Goal: Transaction & Acquisition: Subscribe to service/newsletter

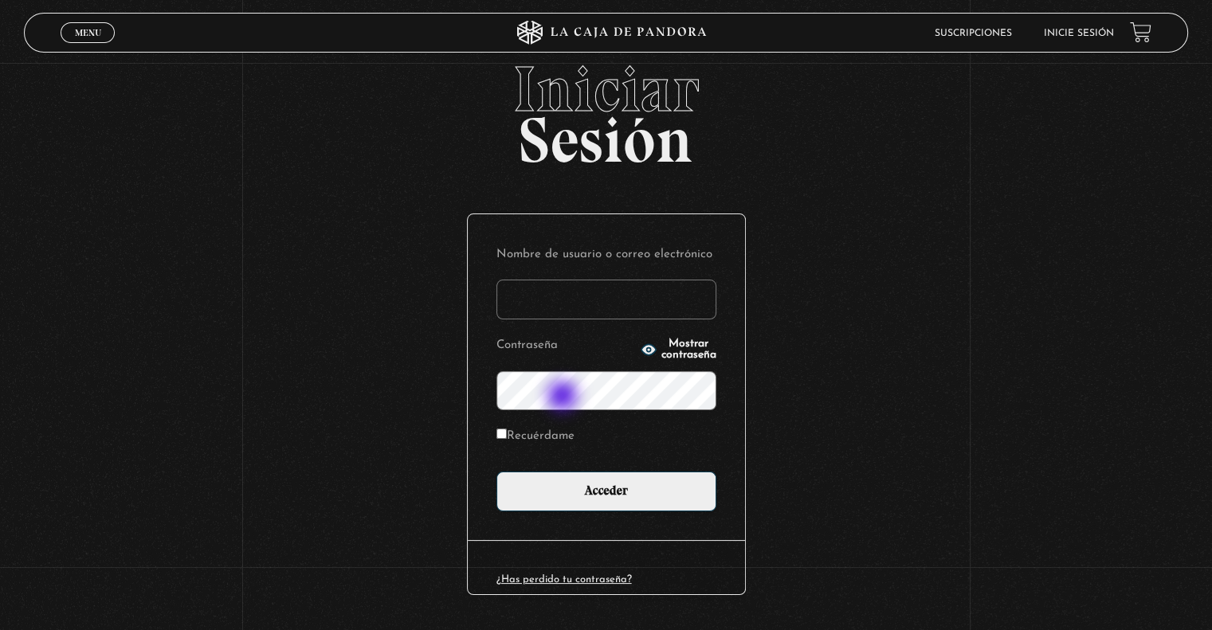
scroll to position [87, 0]
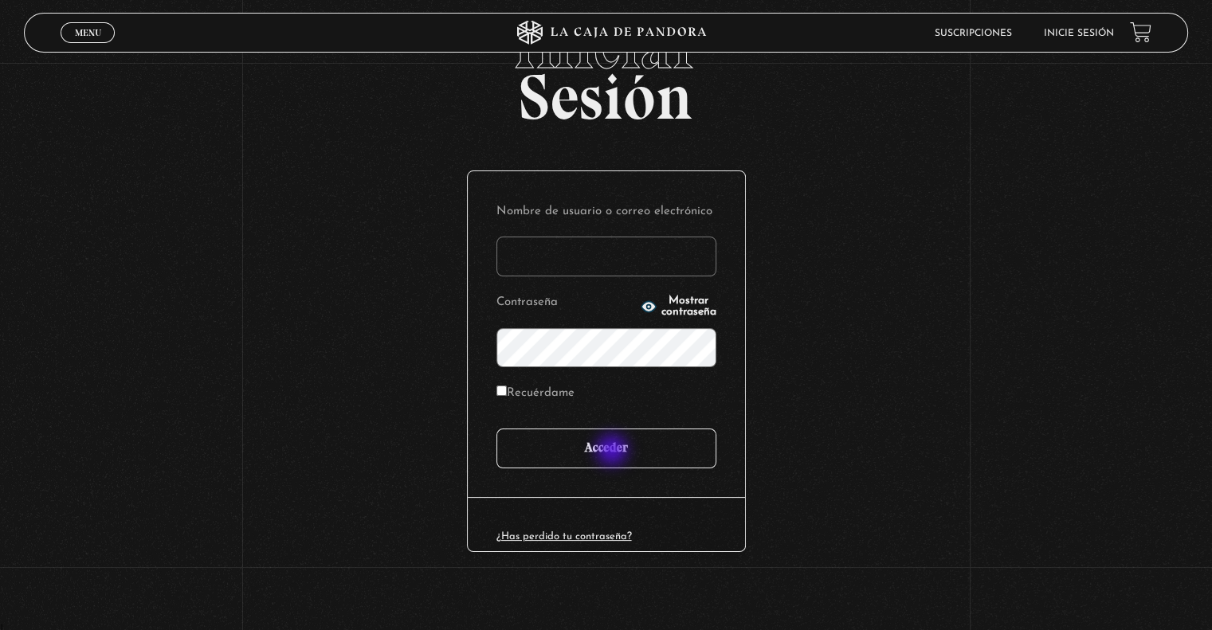
type input "[EMAIL_ADDRESS][DOMAIN_NAME]"
click at [613, 452] on input "Acceder" at bounding box center [606, 449] width 220 height 40
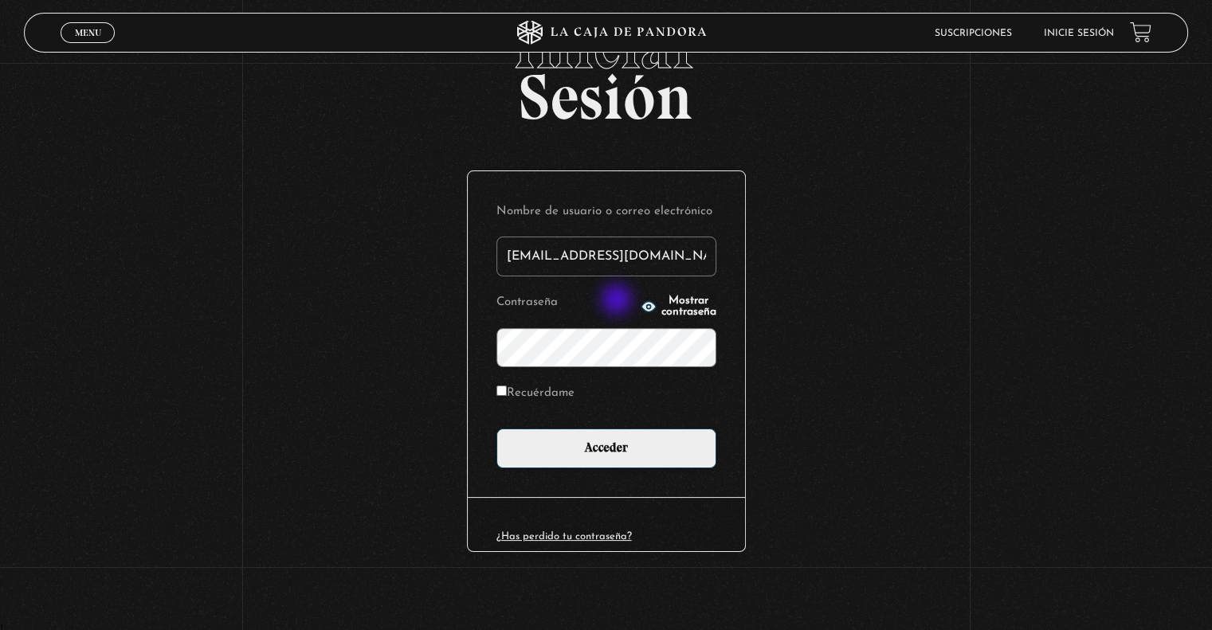
click at [640, 301] on icon "button" at bounding box center [648, 307] width 16 height 16
click at [72, 171] on div "Iniciar Sesión Nombre de usuario o correo electrónico javr6591@gmail.com Contra…" at bounding box center [606, 318] width 1212 height 609
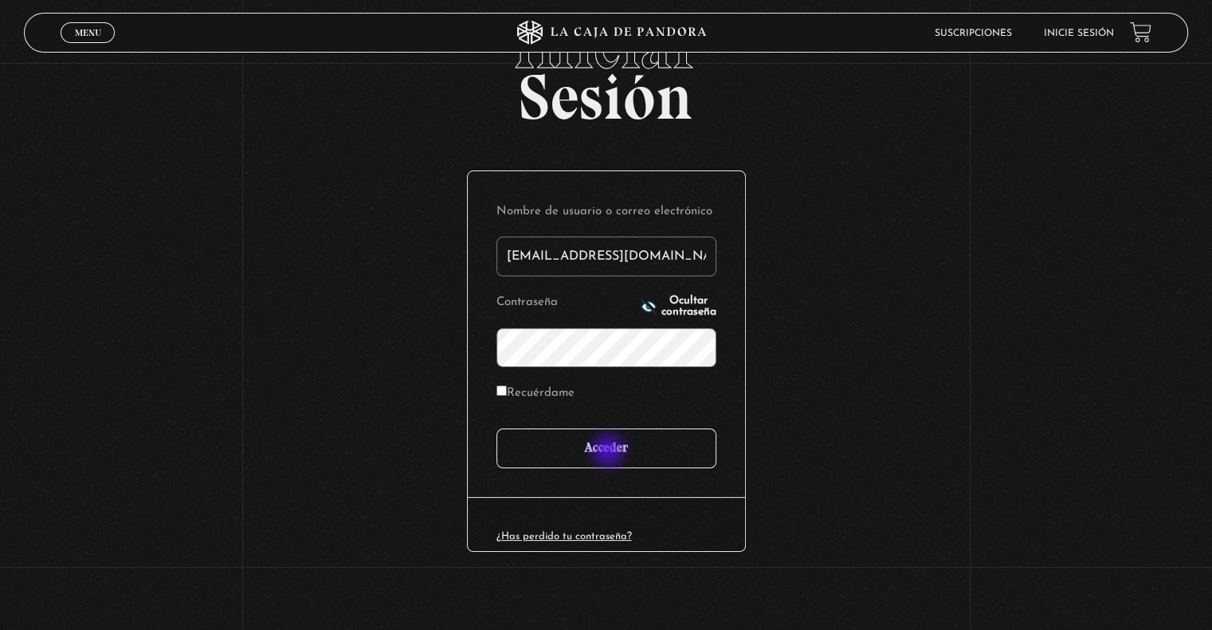
click at [609, 452] on input "Acceder" at bounding box center [606, 449] width 220 height 40
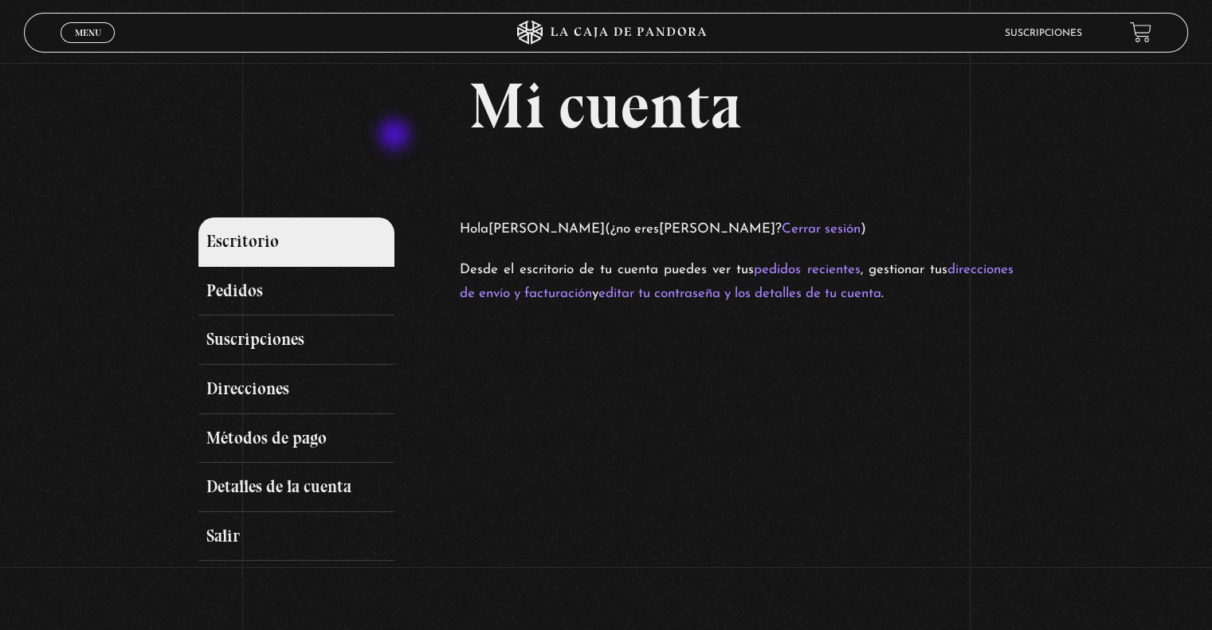
scroll to position [80, 0]
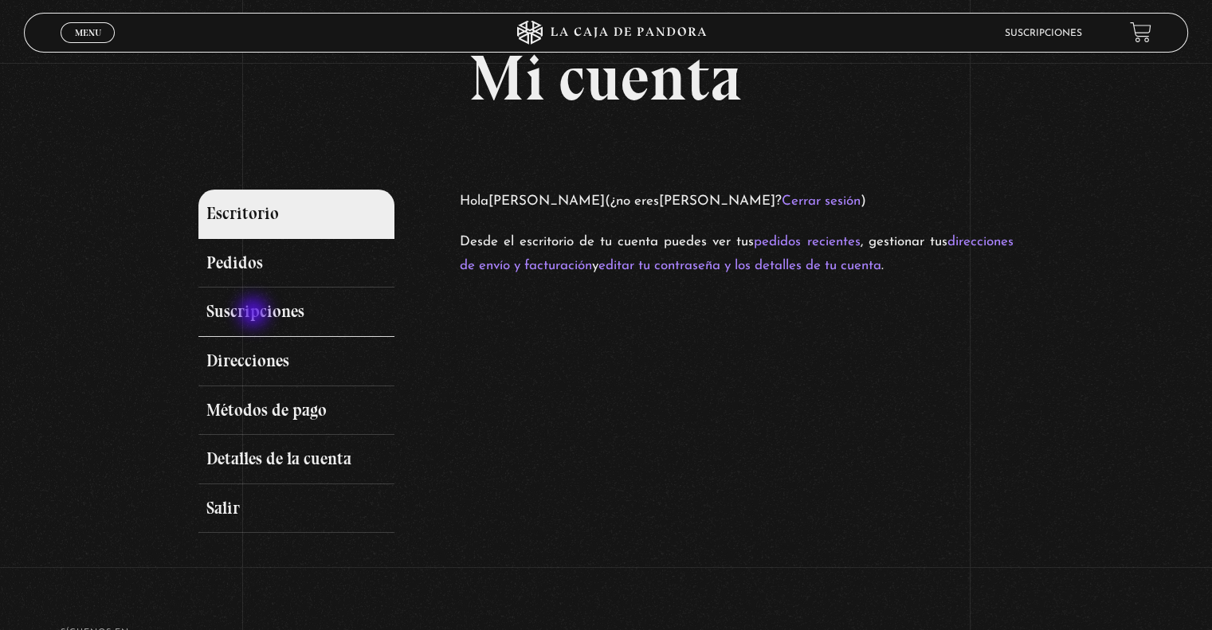
click at [255, 314] on link "Suscripciones" at bounding box center [295, 312] width 195 height 49
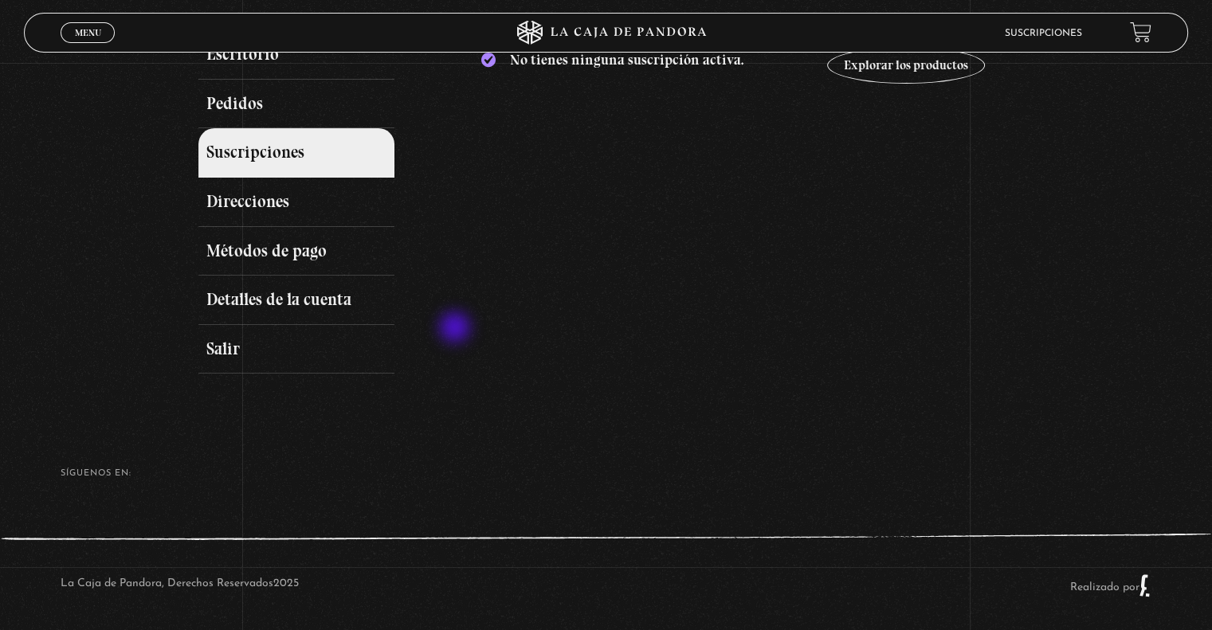
scroll to position [159, 0]
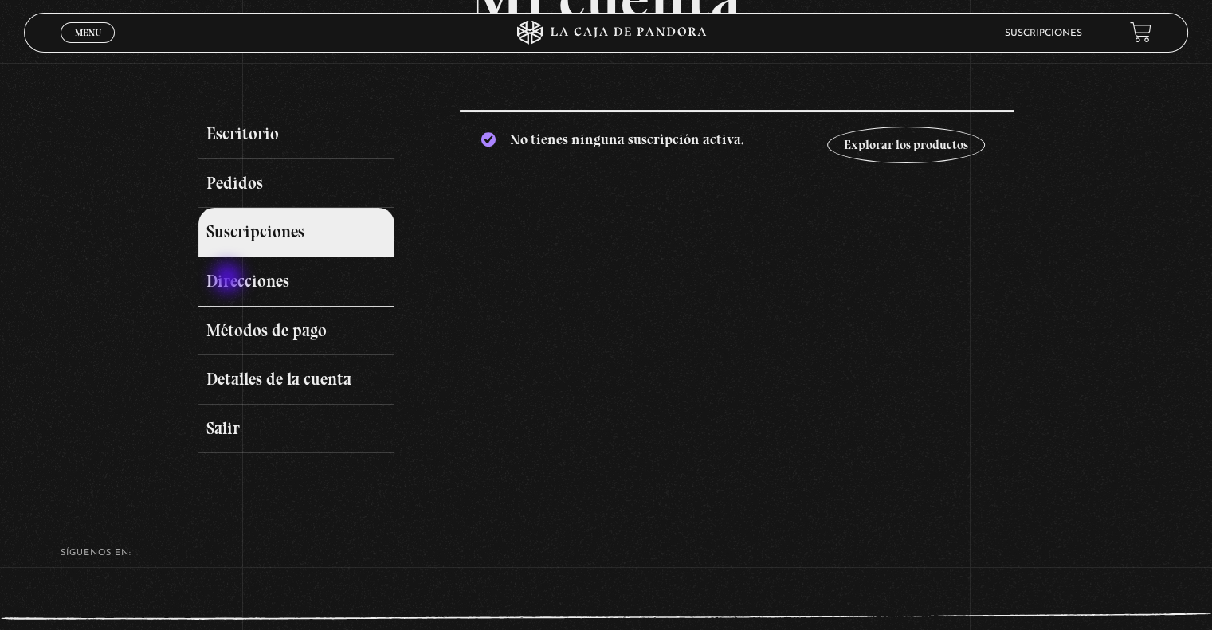
click at [229, 280] on link "Direcciones" at bounding box center [295, 281] width 195 height 49
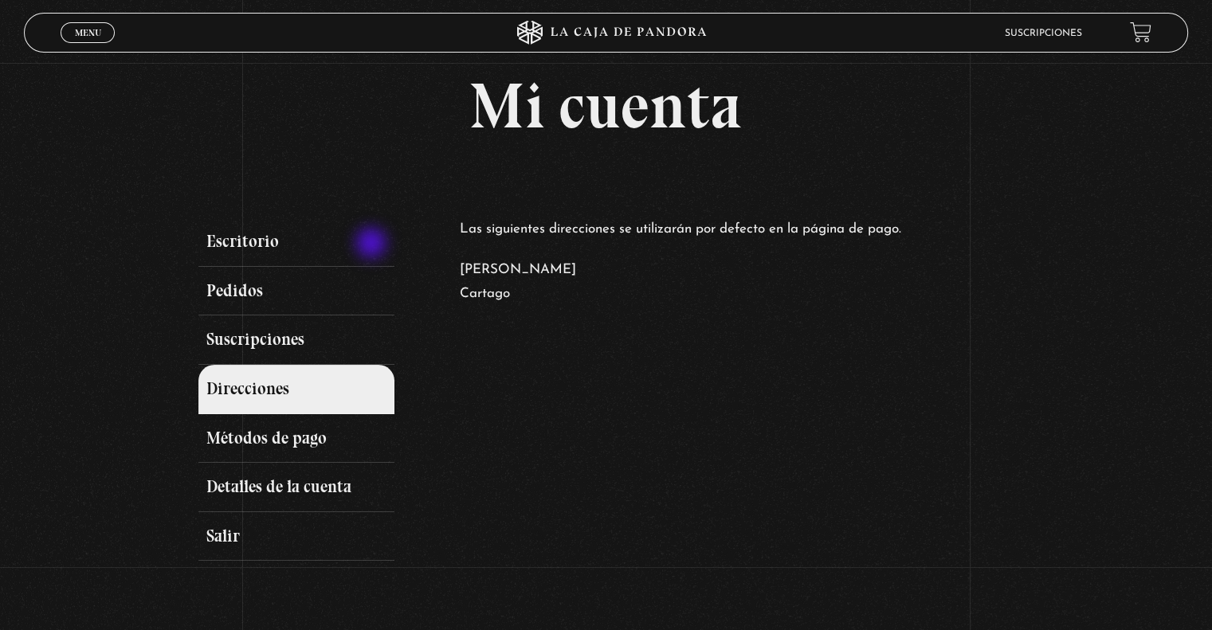
scroll to position [80, 0]
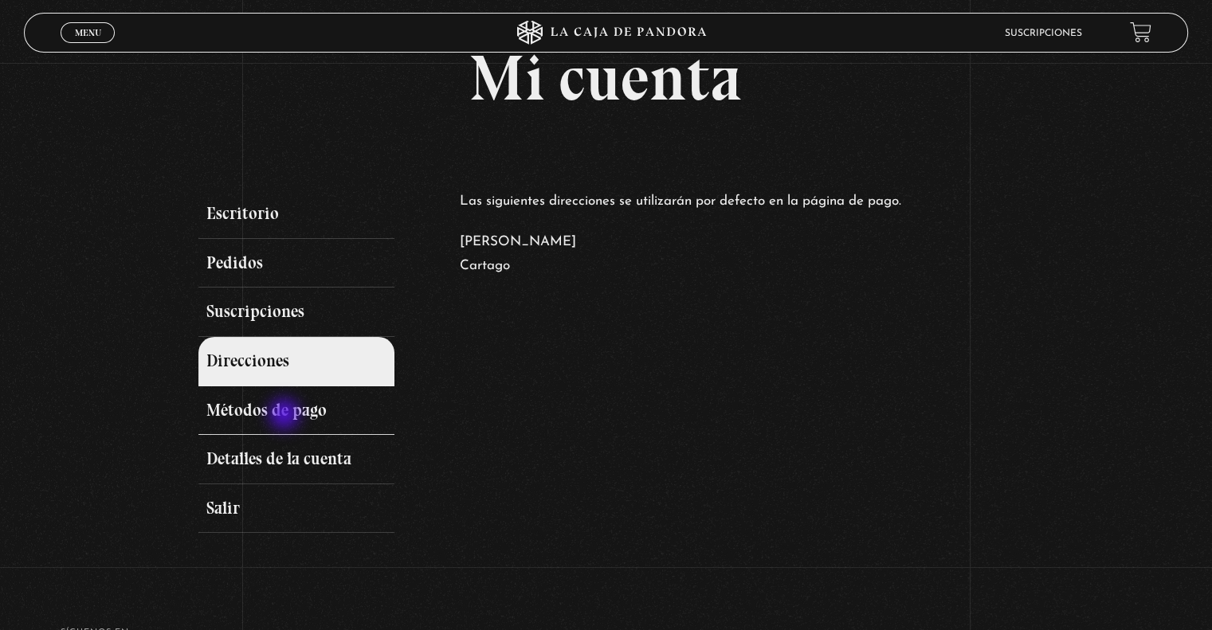
click at [286, 416] on link "Métodos de pago" at bounding box center [295, 410] width 195 height 49
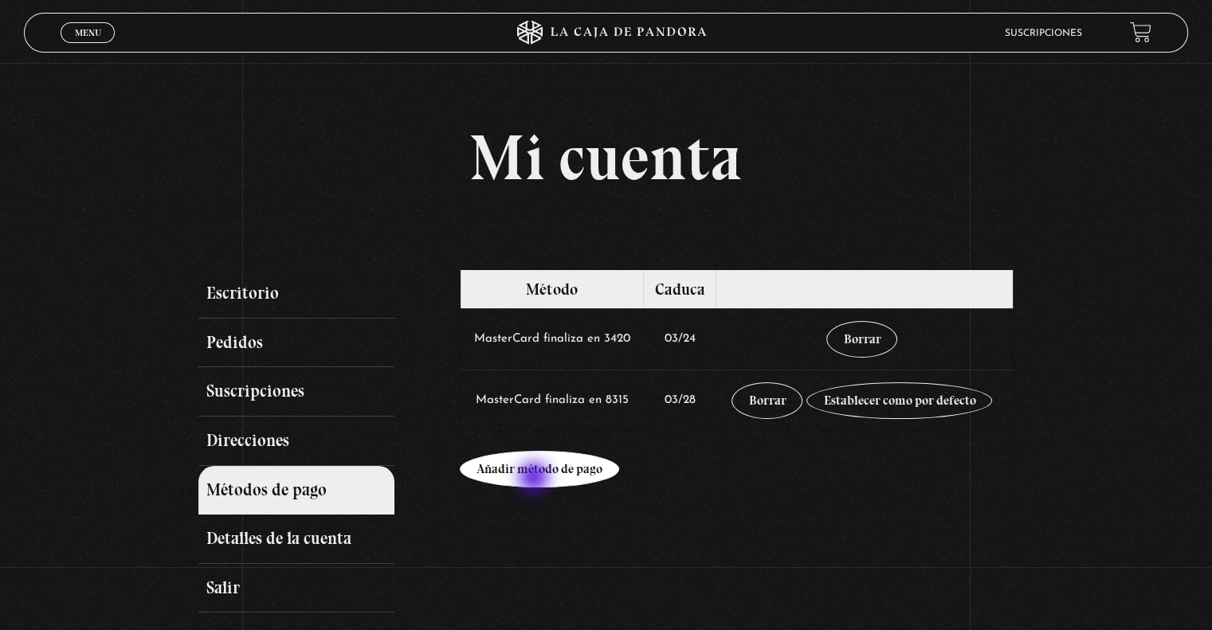
click at [534, 477] on link "Añadir método de pago" at bounding box center [539, 469] width 159 height 37
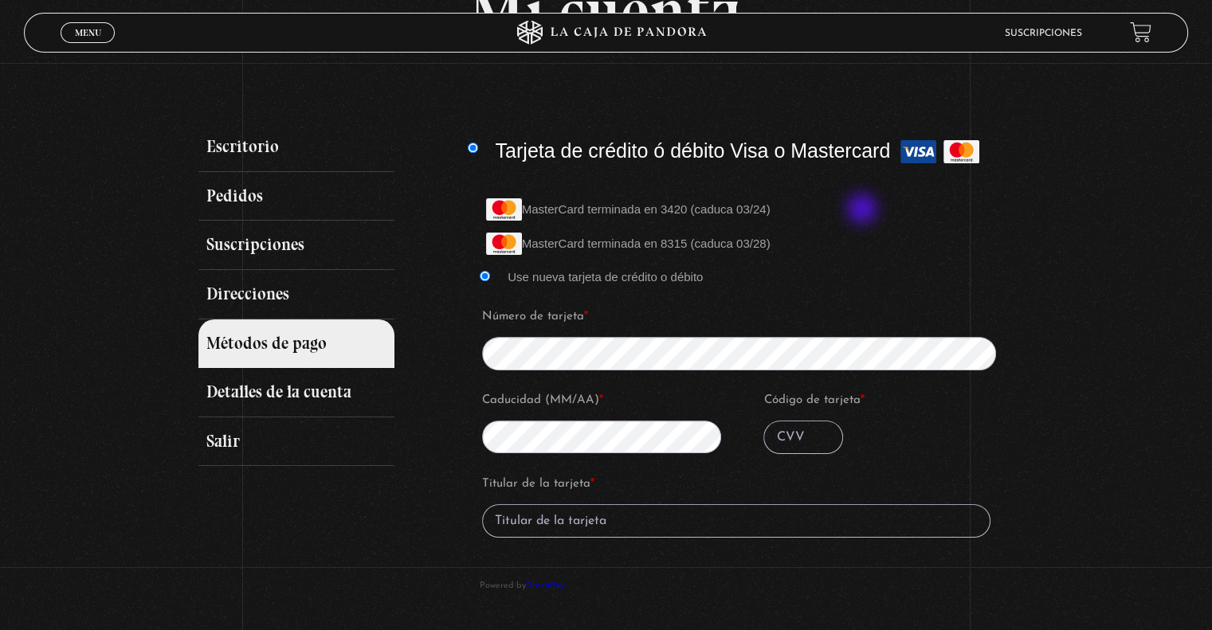
scroll to position [159, 0]
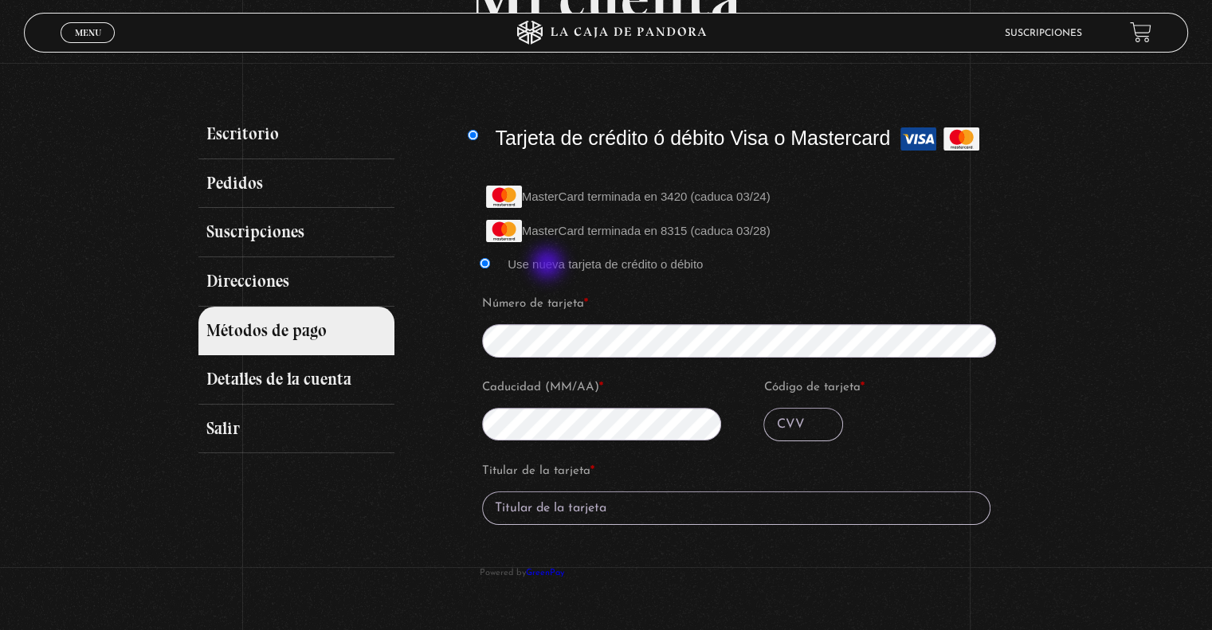
click at [549, 265] on label "Use nueva tarjeta de crédito o débito" at bounding box center [604, 264] width 195 height 14
click at [490, 265] on input "Use nueva tarjeta de crédito o débito" at bounding box center [485, 263] width 10 height 10
type input "187"
click at [643, 503] on input "Titular de la tarjeta *" at bounding box center [736, 508] width 508 height 33
click at [550, 512] on input "Lesnny jiménez Granados" at bounding box center [736, 508] width 508 height 33
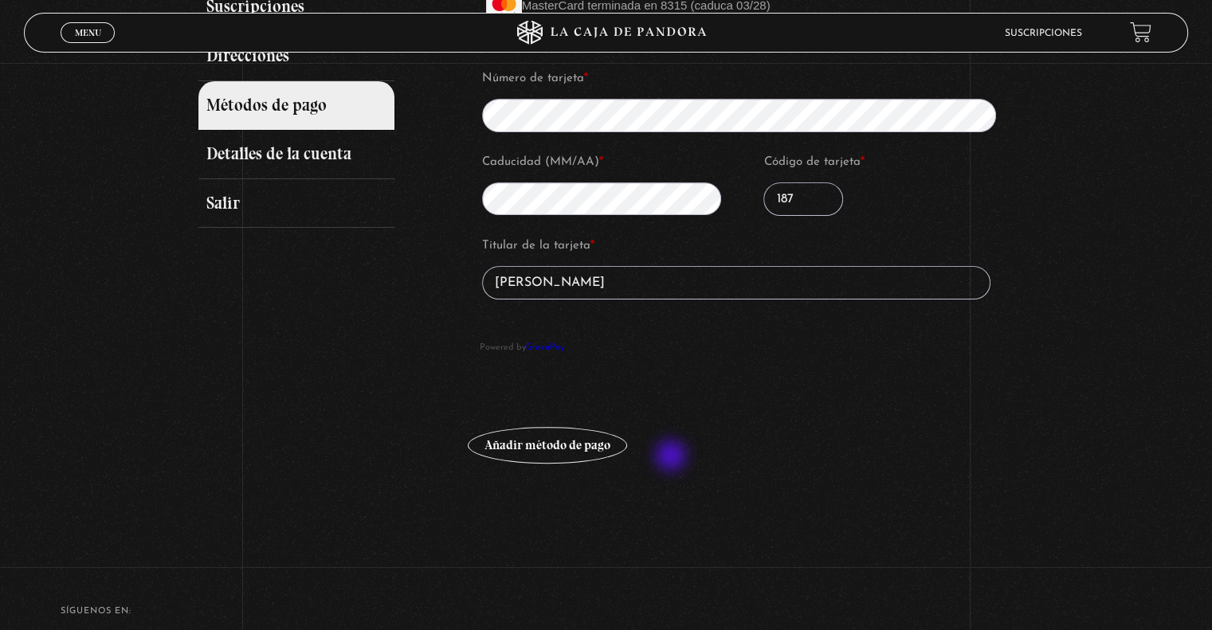
scroll to position [398, 0]
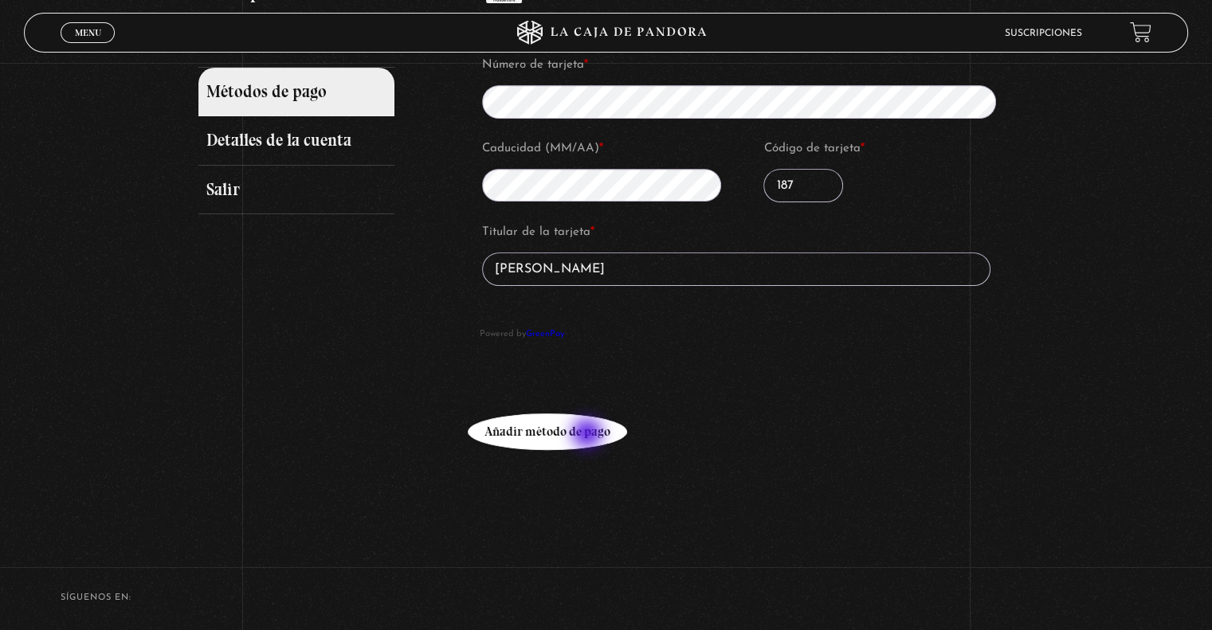
type input "Lesnny Jiménez Granados"
click at [571, 429] on button "Añadir método de pago" at bounding box center [547, 431] width 159 height 37
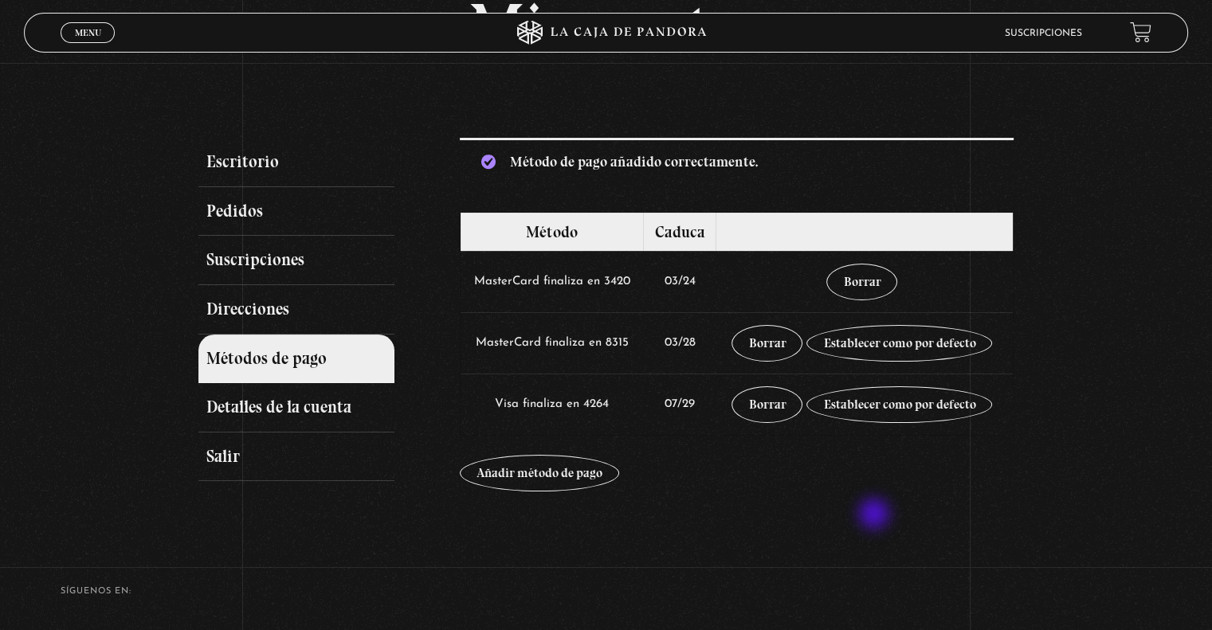
scroll to position [159, 0]
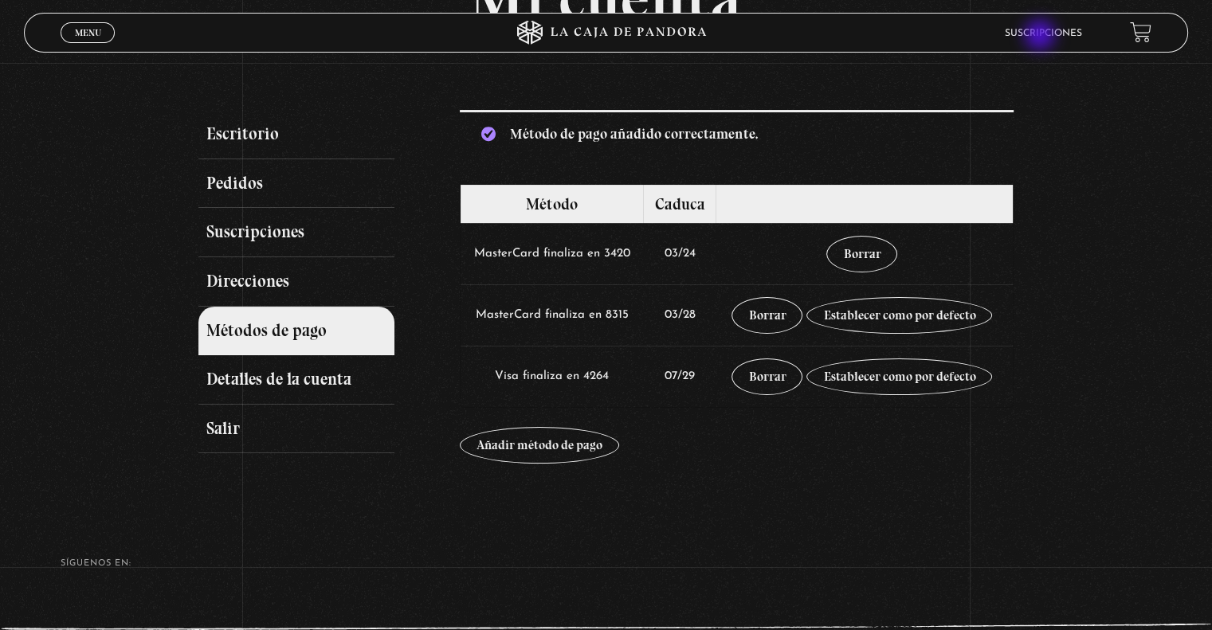
click at [1041, 37] on link "Suscripciones" at bounding box center [1043, 34] width 77 height 10
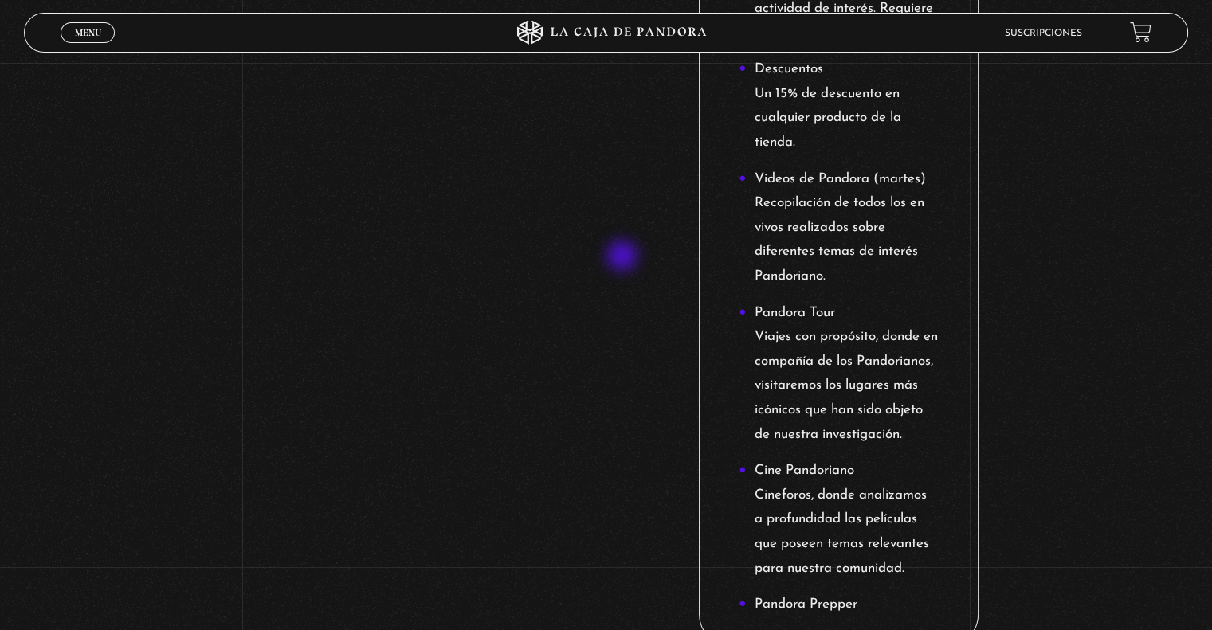
scroll to position [1832, 0]
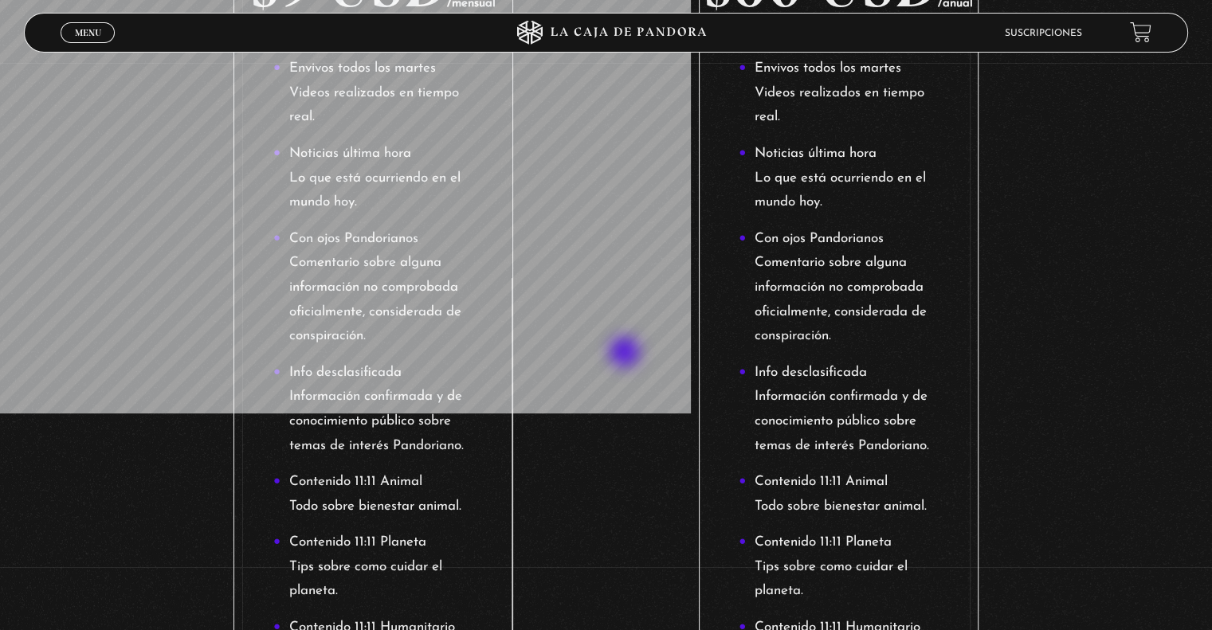
scroll to position [108, 0]
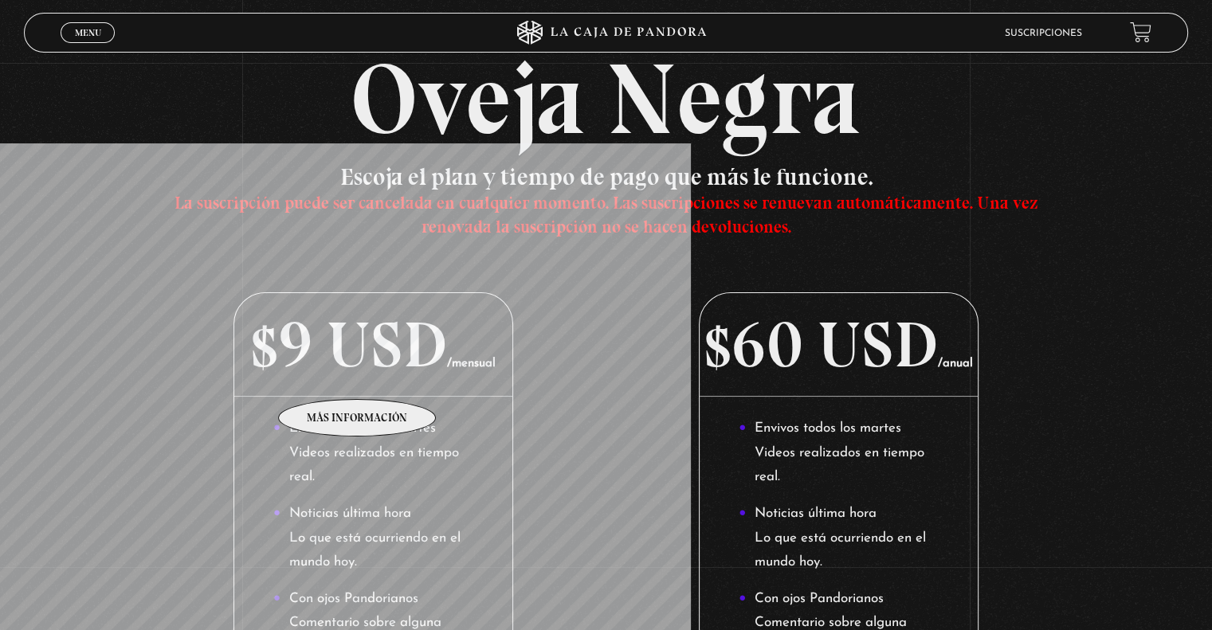
click at [358, 375] on p "$9 USD /mensual" at bounding box center [372, 345] width 277 height 104
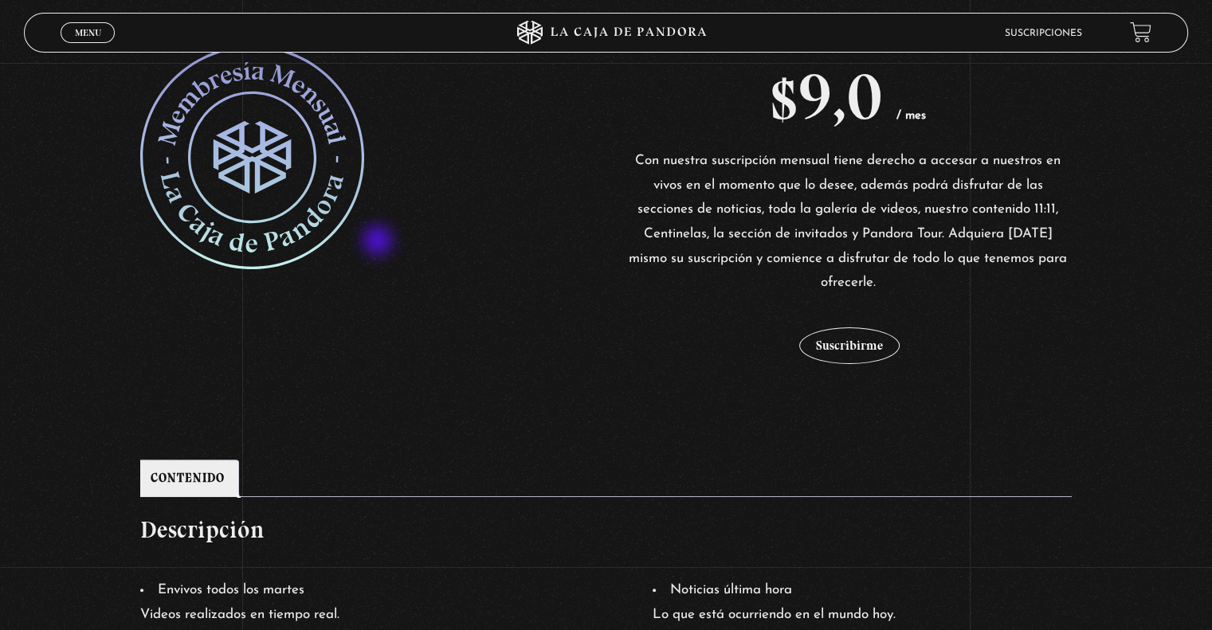
scroll to position [319, 0]
click at [853, 339] on button "Suscribirme" at bounding box center [849, 345] width 100 height 37
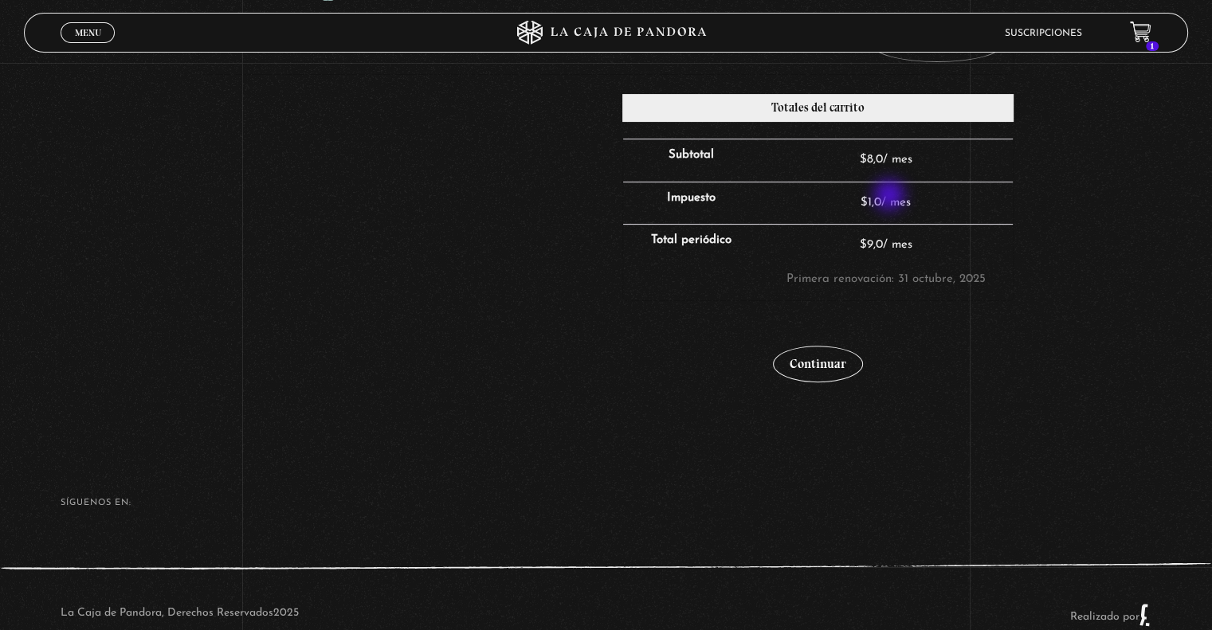
scroll to position [464, 0]
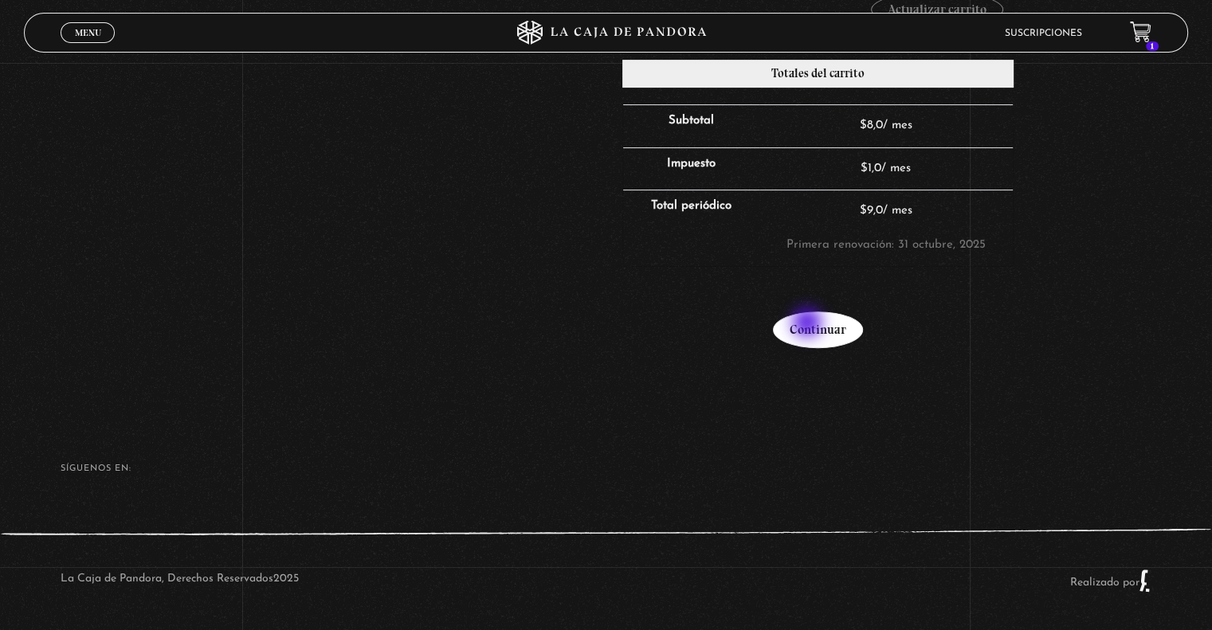
click at [809, 324] on link "Continuar" at bounding box center [818, 329] width 90 height 37
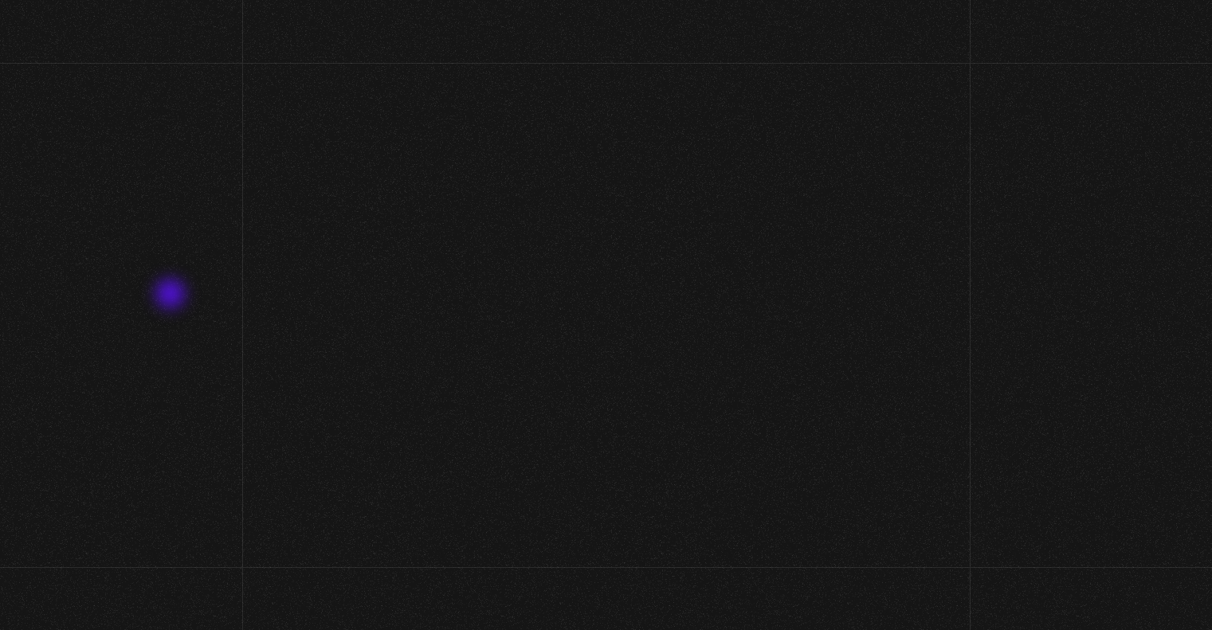
select select "CR-C"
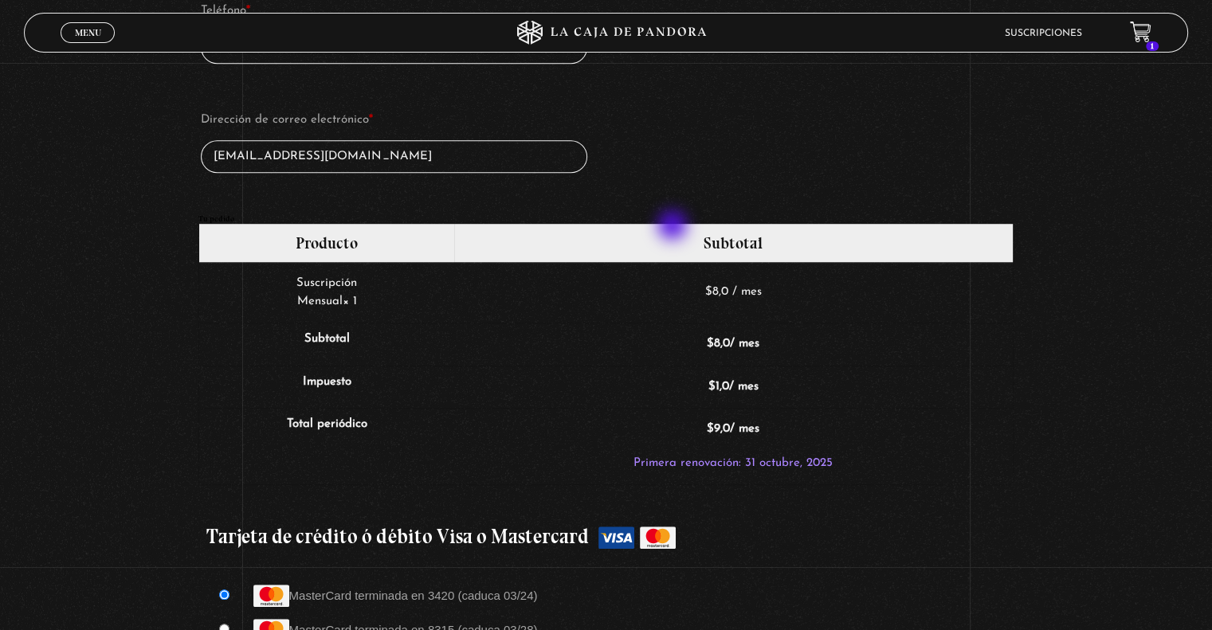
scroll to position [1275, 0]
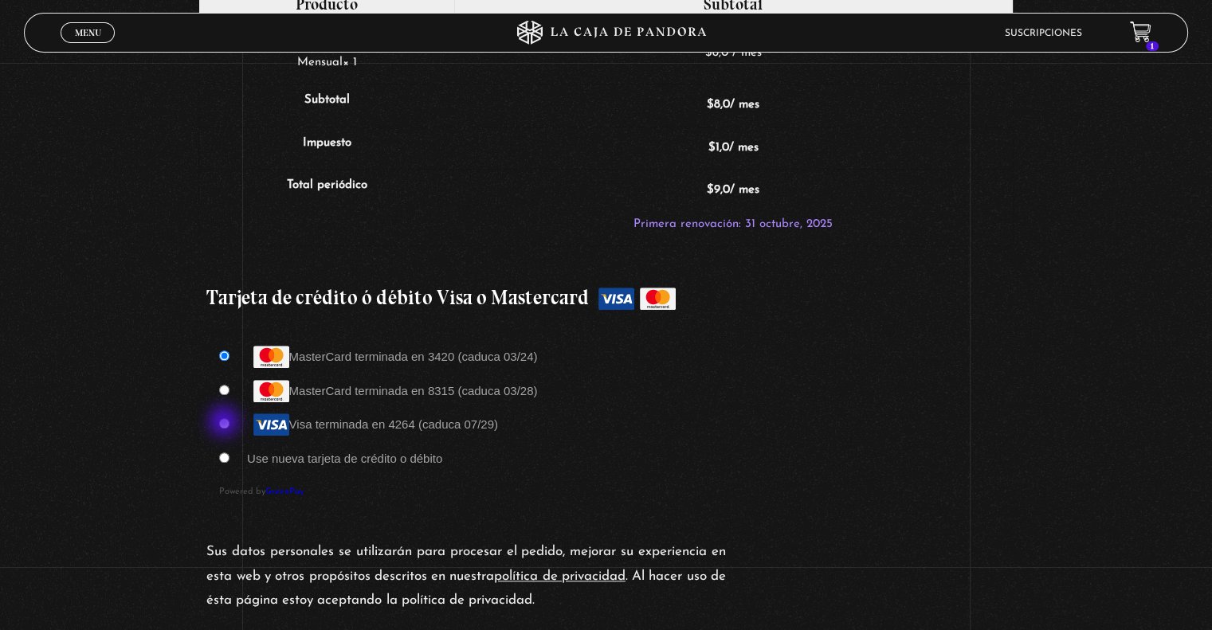
click at [225, 423] on input "Visa terminada en 4264 (caduca 07/29)" at bounding box center [224, 423] width 10 height 10
radio input "true"
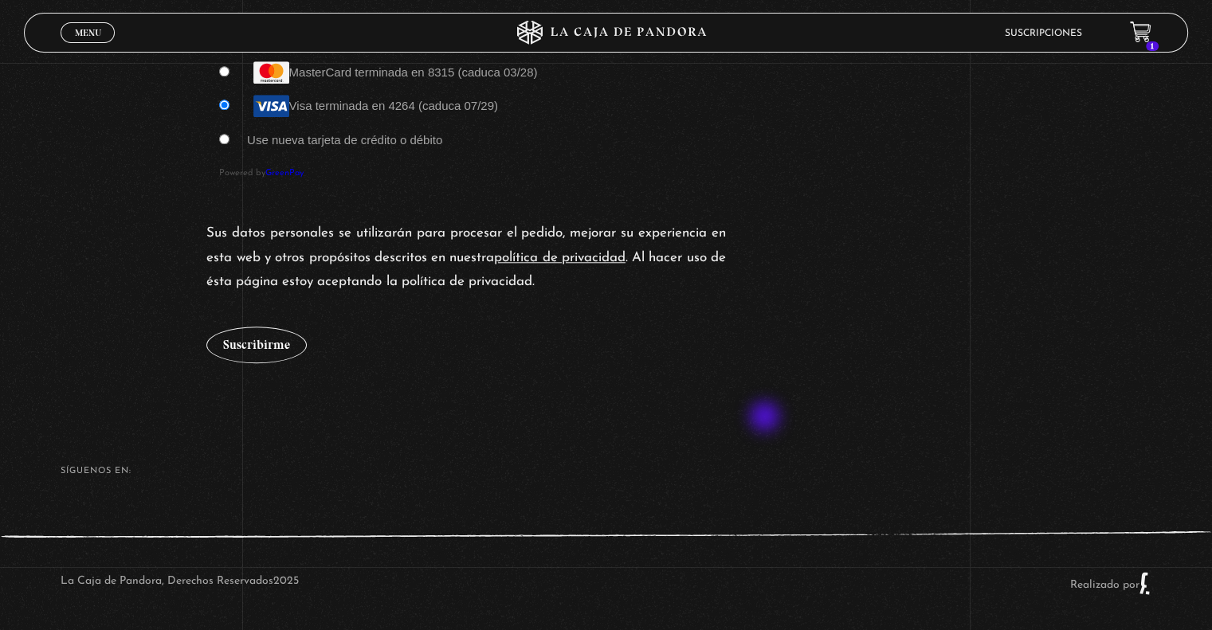
scroll to position [1595, 0]
click at [225, 343] on button "Suscribirme" at bounding box center [256, 343] width 100 height 37
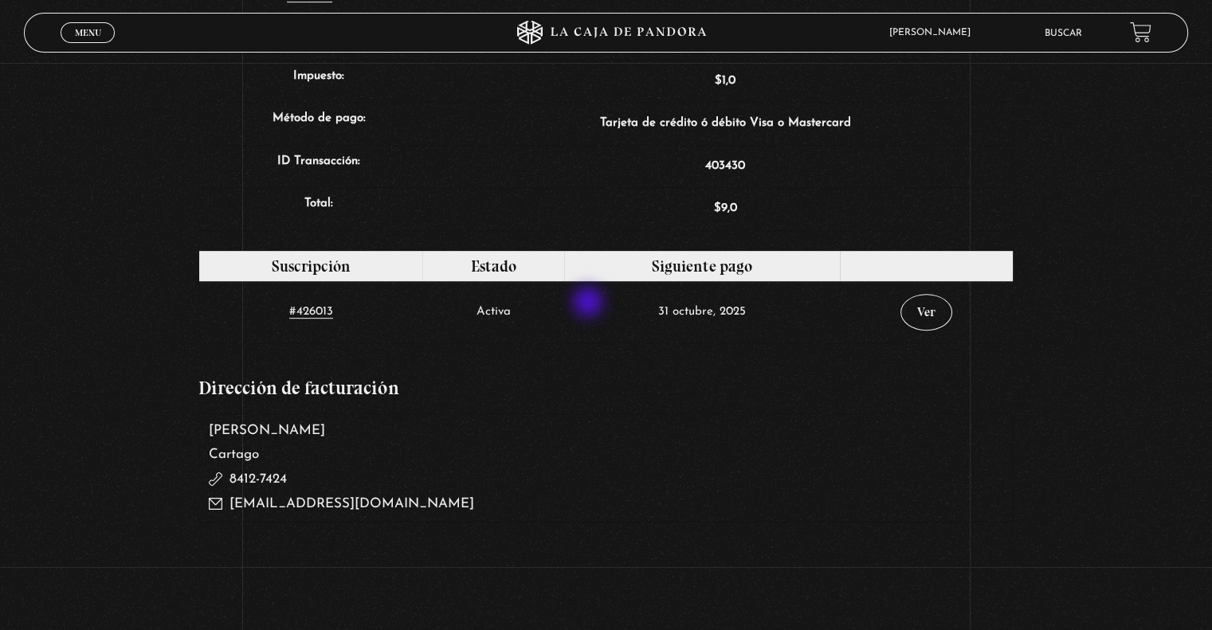
scroll to position [717, 0]
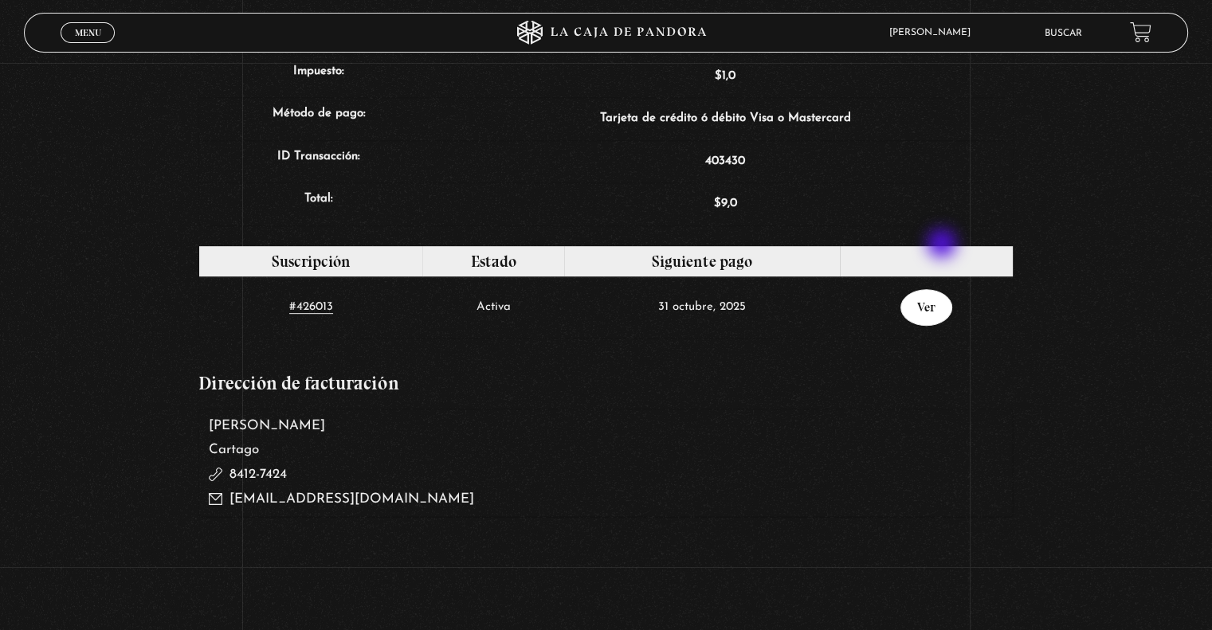
click at [942, 289] on link "Ver" at bounding box center [926, 307] width 52 height 37
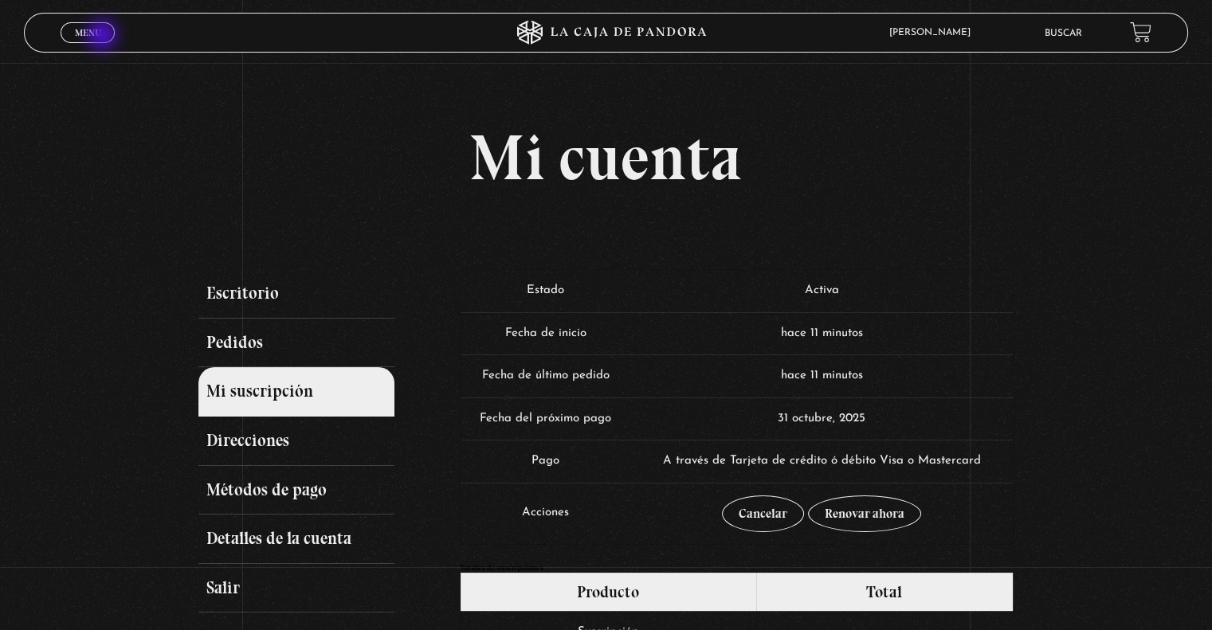
click at [75, 32] on span "Menu" at bounding box center [88, 33] width 26 height 10
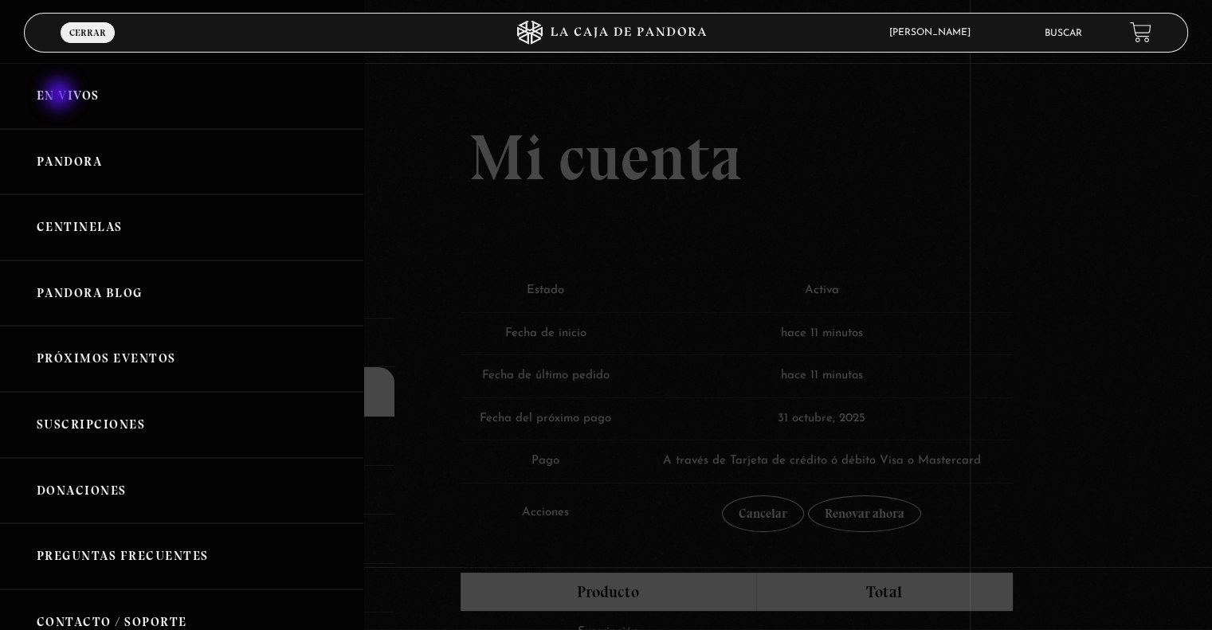
click at [61, 96] on link "En vivos" at bounding box center [181, 96] width 363 height 66
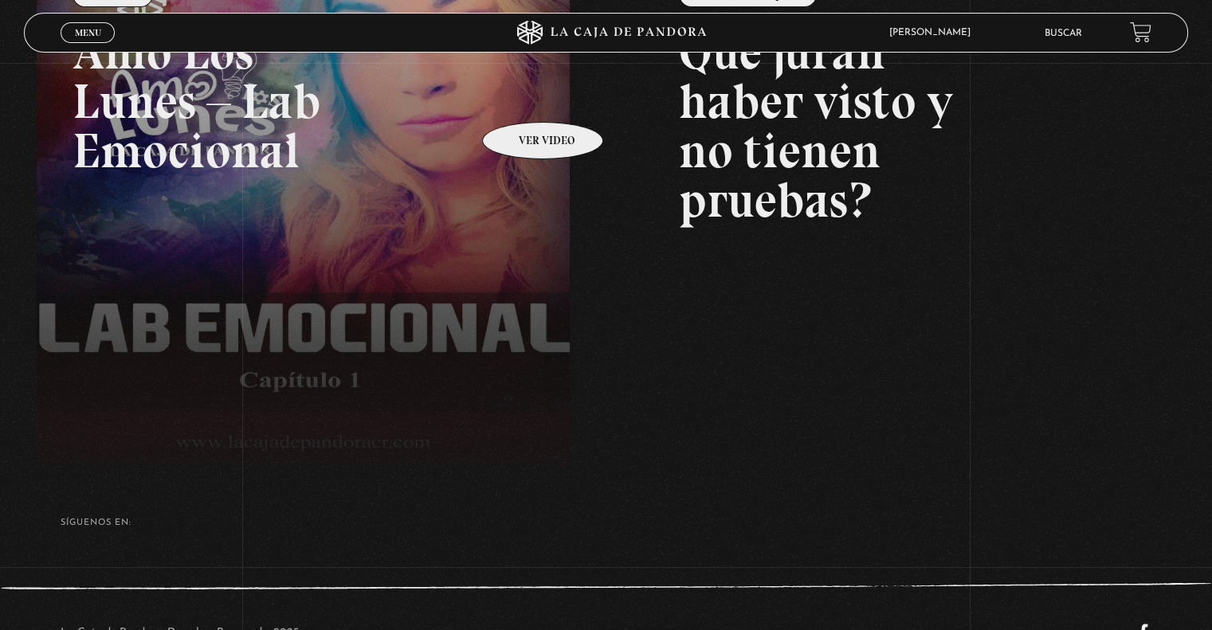
scroll to position [356, 0]
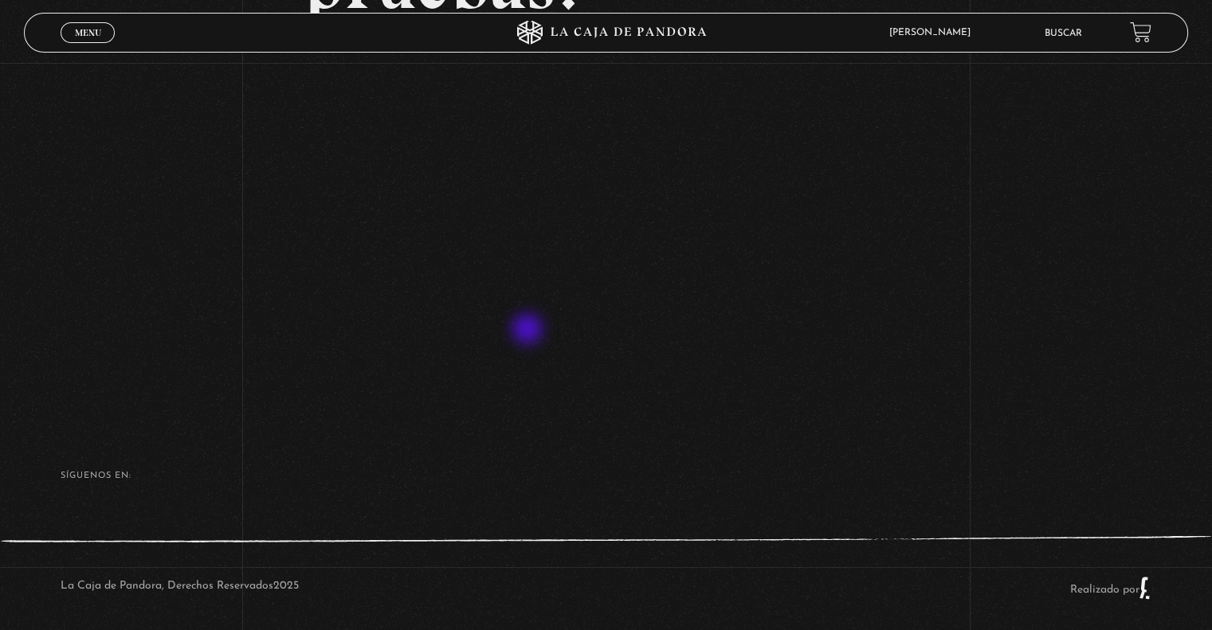
scroll to position [370, 0]
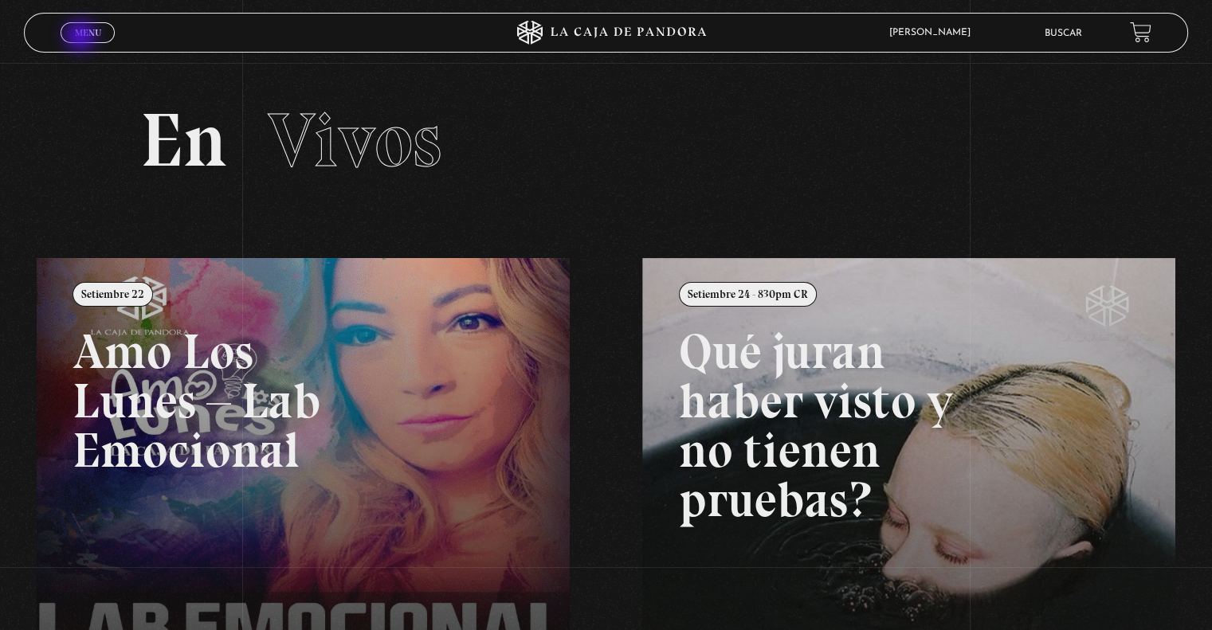
click at [82, 37] on span "Menu" at bounding box center [88, 33] width 26 height 10
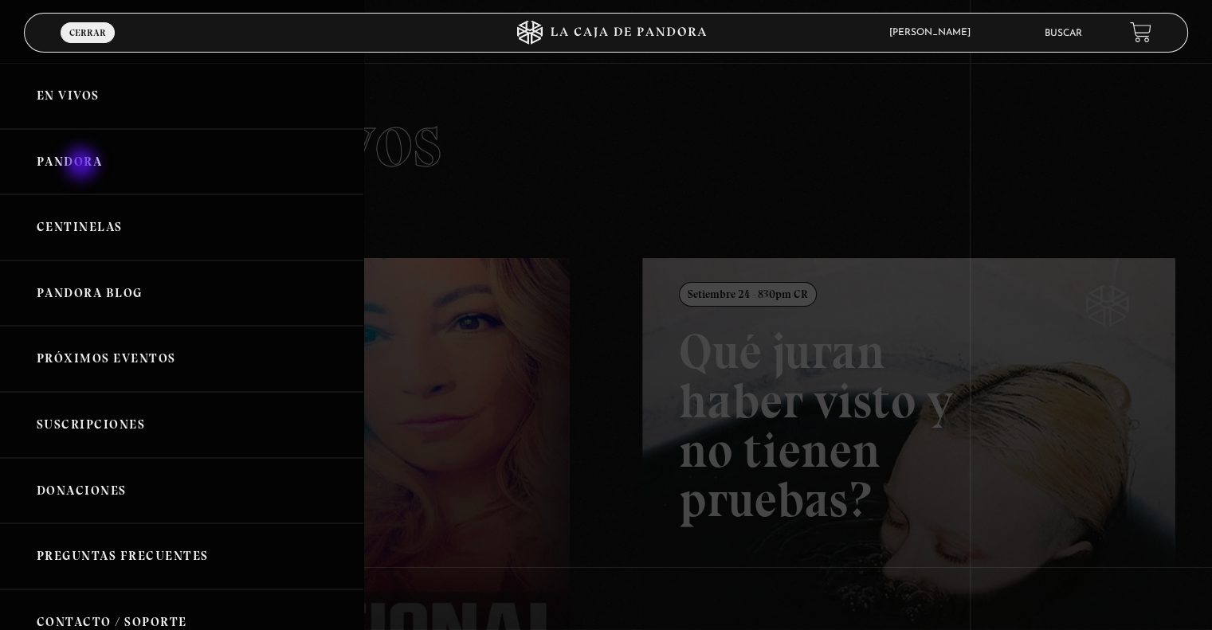
click at [83, 165] on link "Pandora" at bounding box center [181, 162] width 363 height 66
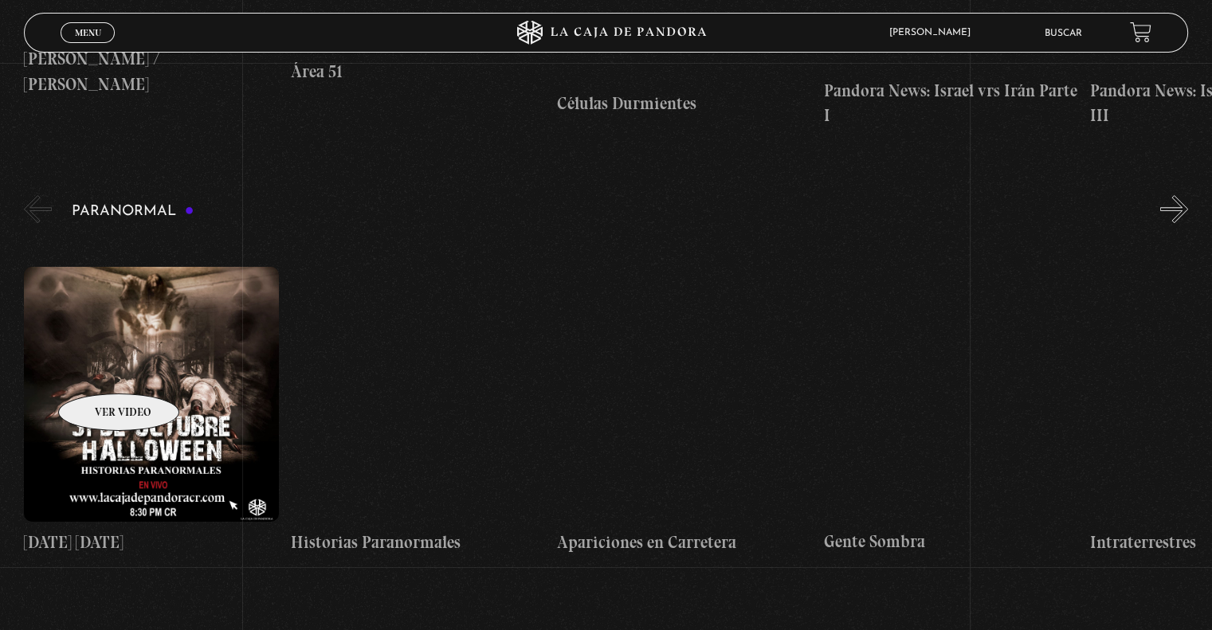
scroll to position [637, 0]
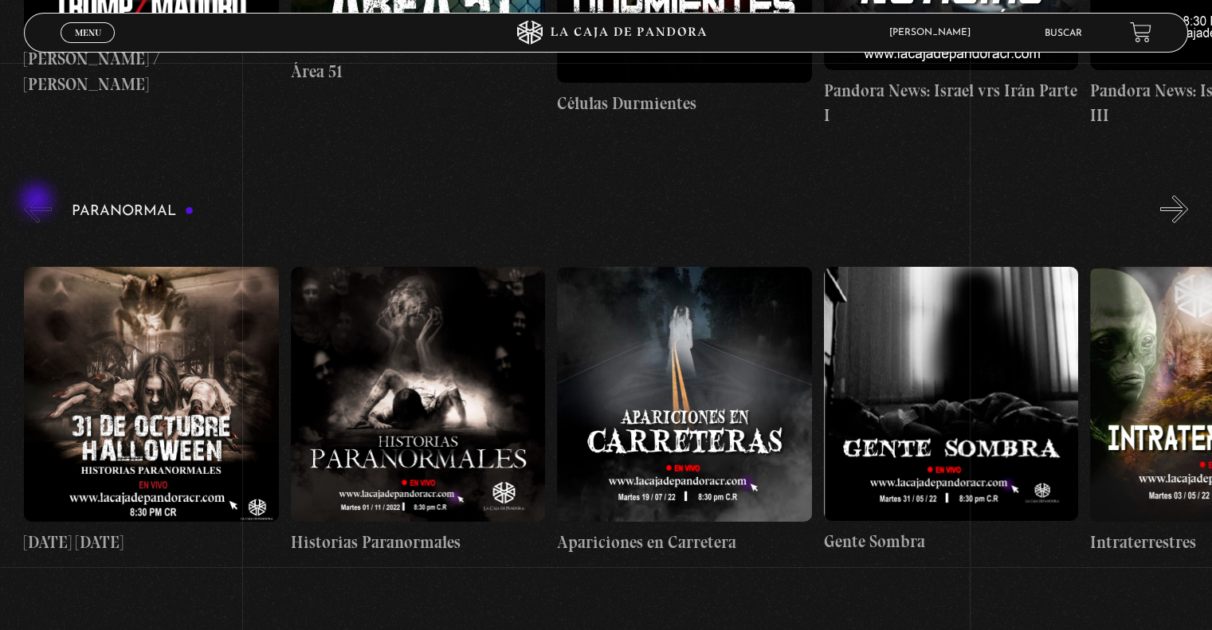
click at [38, 202] on button "«" at bounding box center [38, 209] width 28 height 28
click at [41, 210] on button "«" at bounding box center [38, 209] width 28 height 28
click at [1185, 206] on button "»" at bounding box center [1174, 209] width 28 height 28
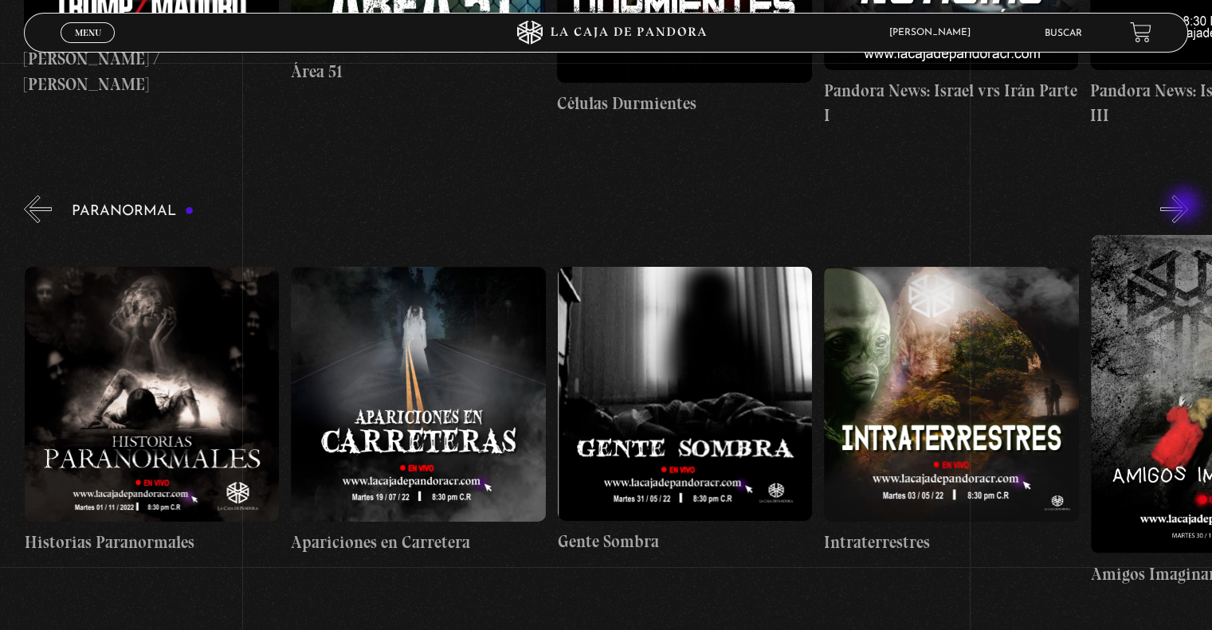
click at [1185, 206] on button "»" at bounding box center [1174, 209] width 28 height 28
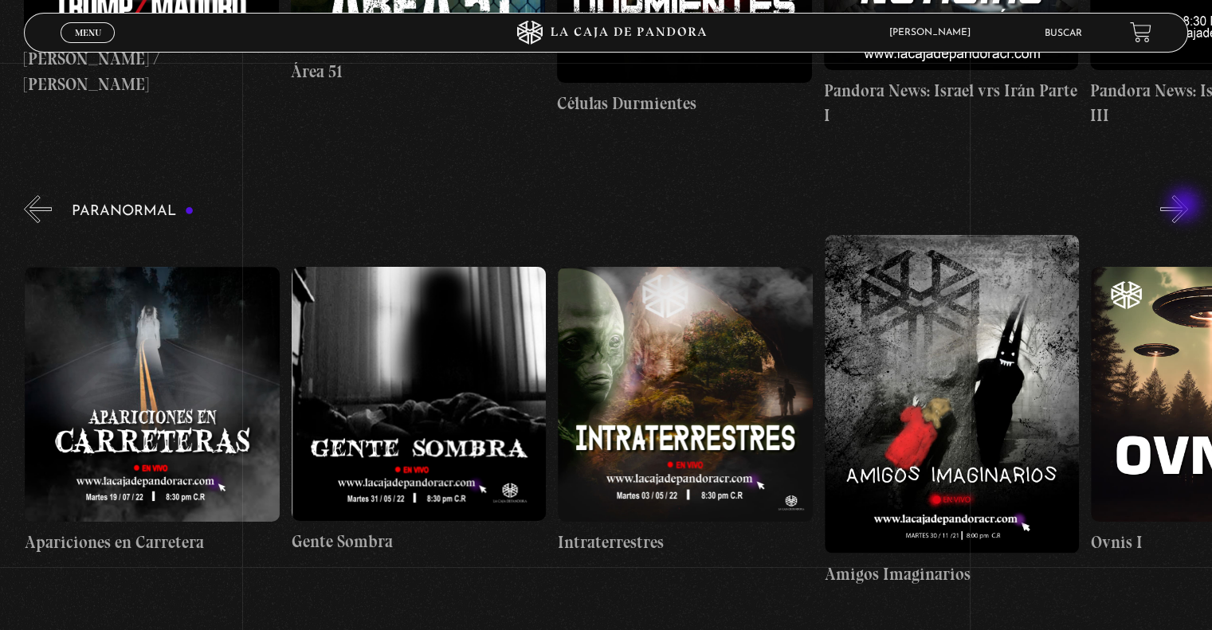
scroll to position [0, 532]
click at [1185, 206] on button "»" at bounding box center [1174, 209] width 28 height 28
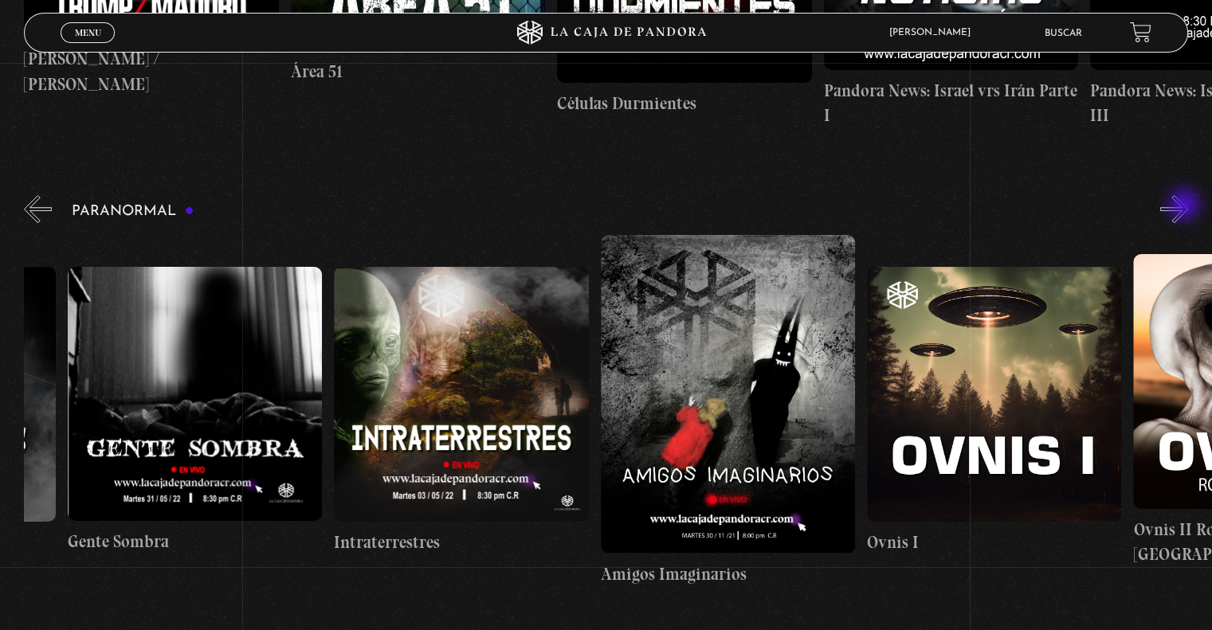
click at [1185, 206] on button "»" at bounding box center [1174, 209] width 28 height 28
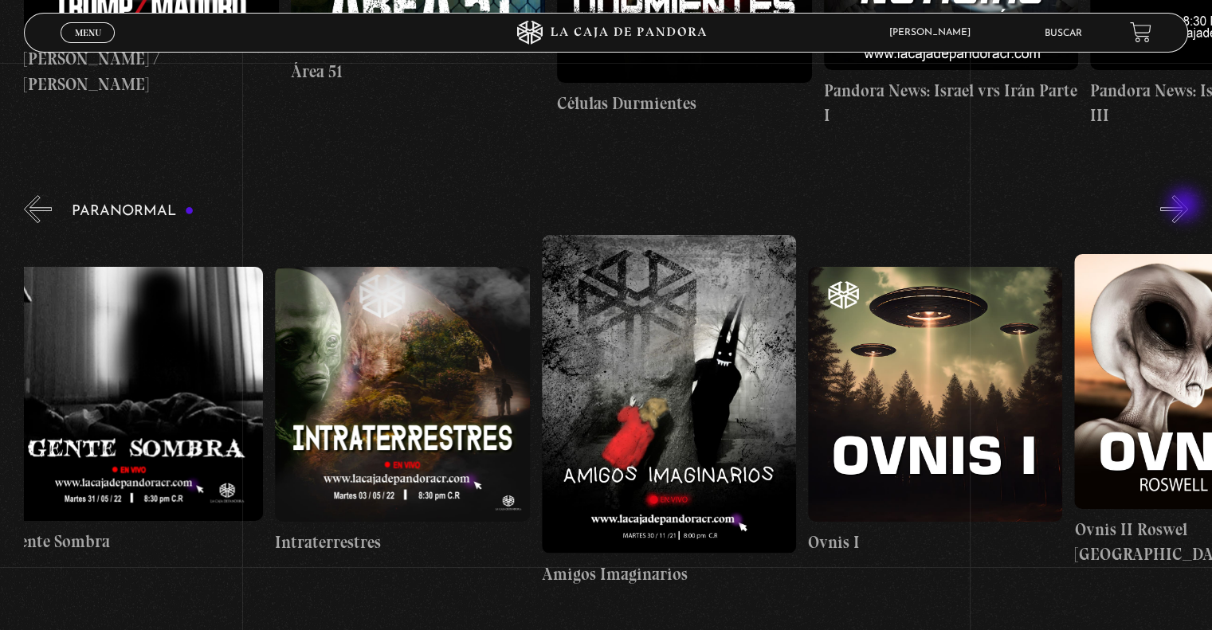
click at [1185, 206] on button "»" at bounding box center [1174, 209] width 28 height 28
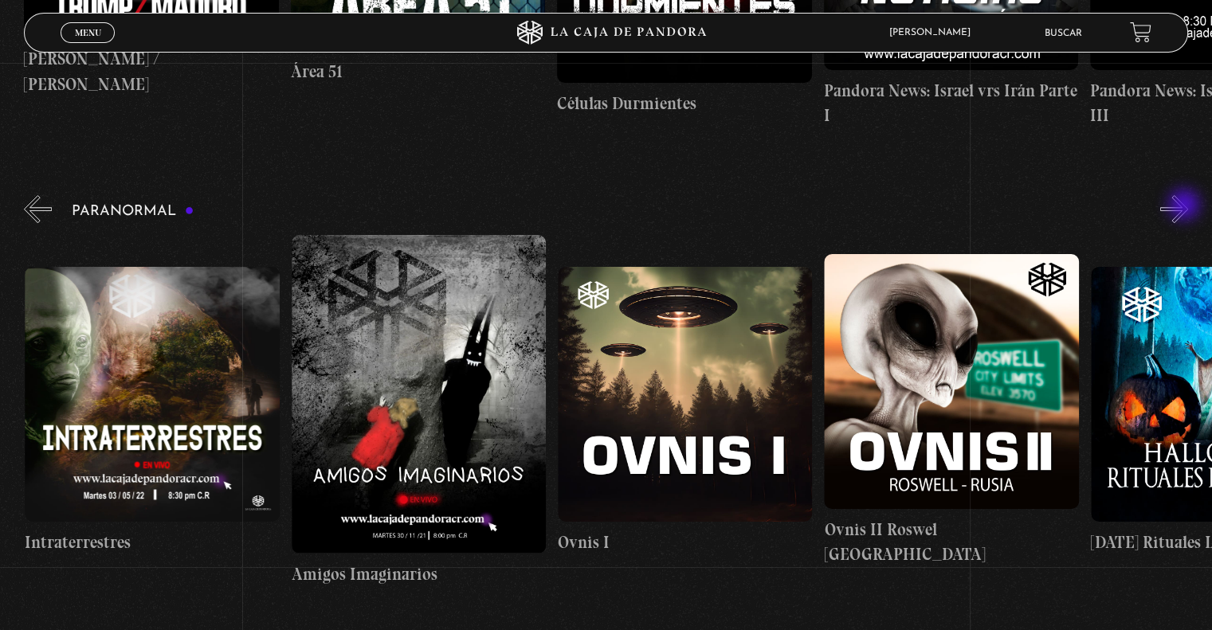
click at [1185, 206] on button "»" at bounding box center [1174, 209] width 28 height 28
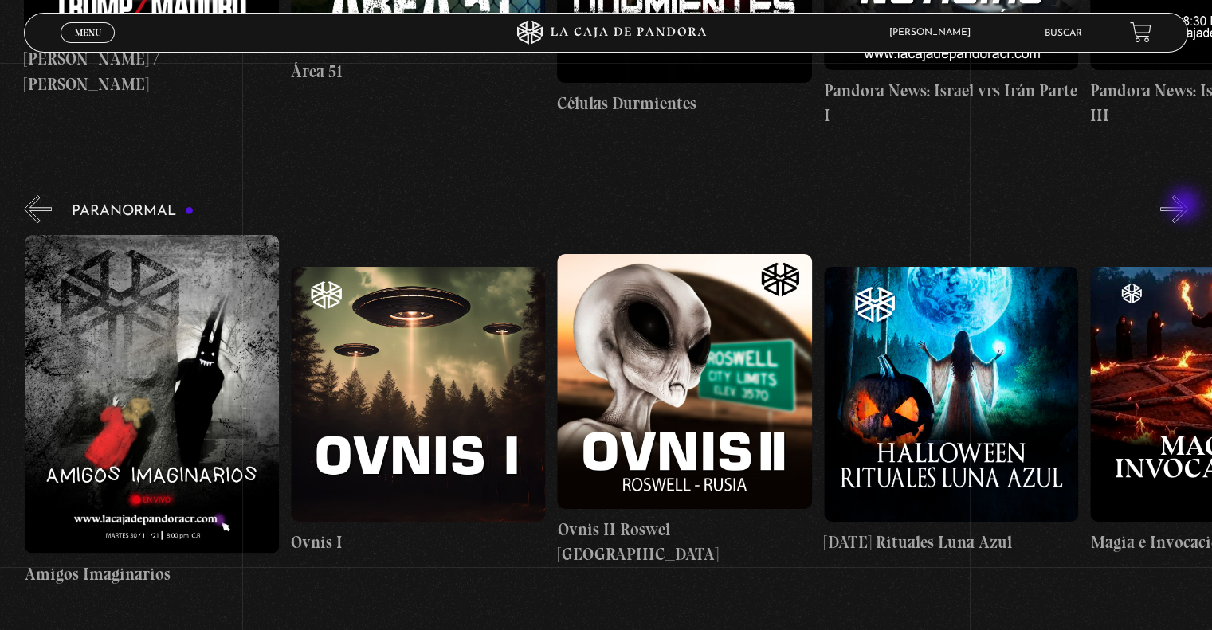
click at [1185, 206] on button "»" at bounding box center [1174, 209] width 28 height 28
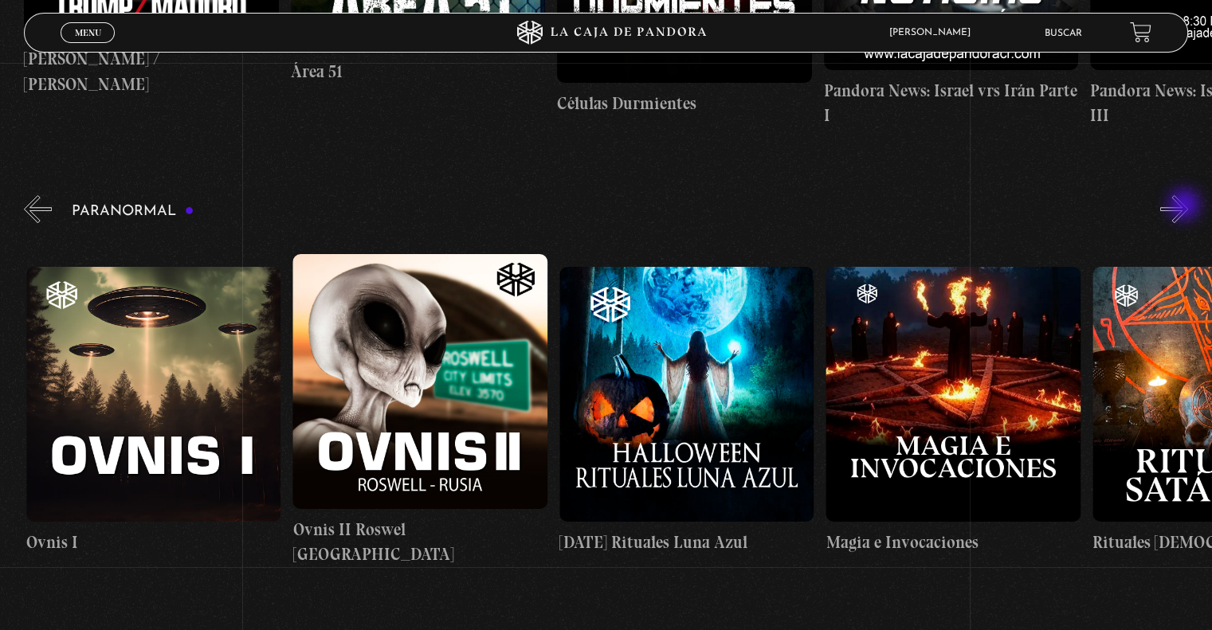
scroll to position [0, 1598]
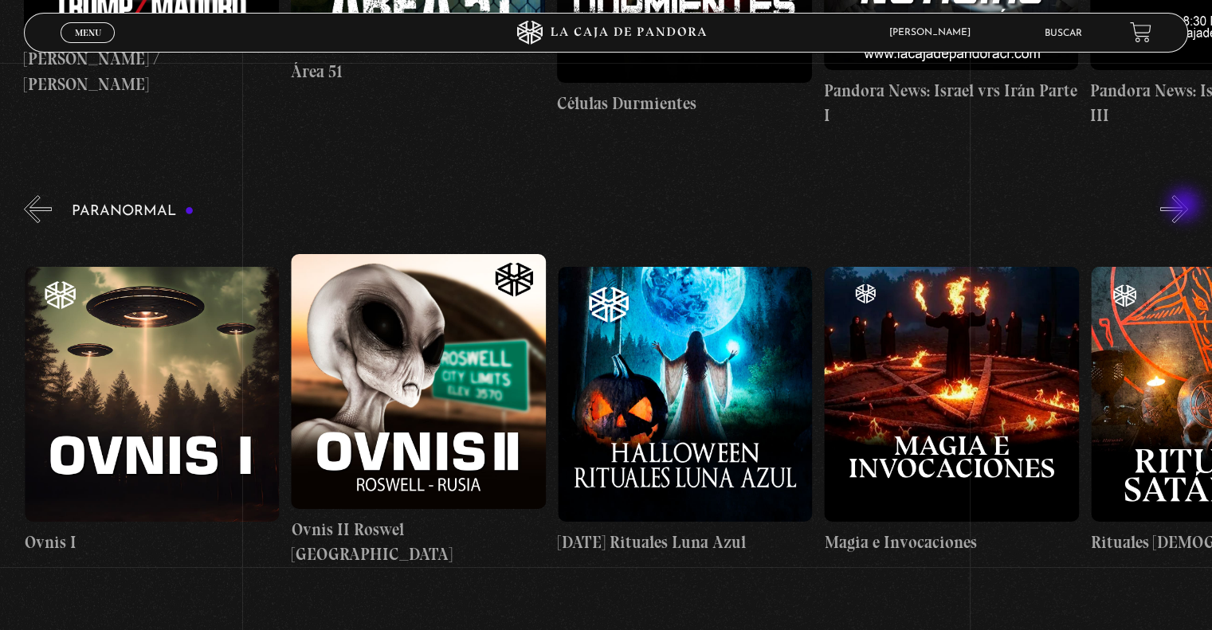
click at [1185, 206] on button "»" at bounding box center [1174, 209] width 28 height 28
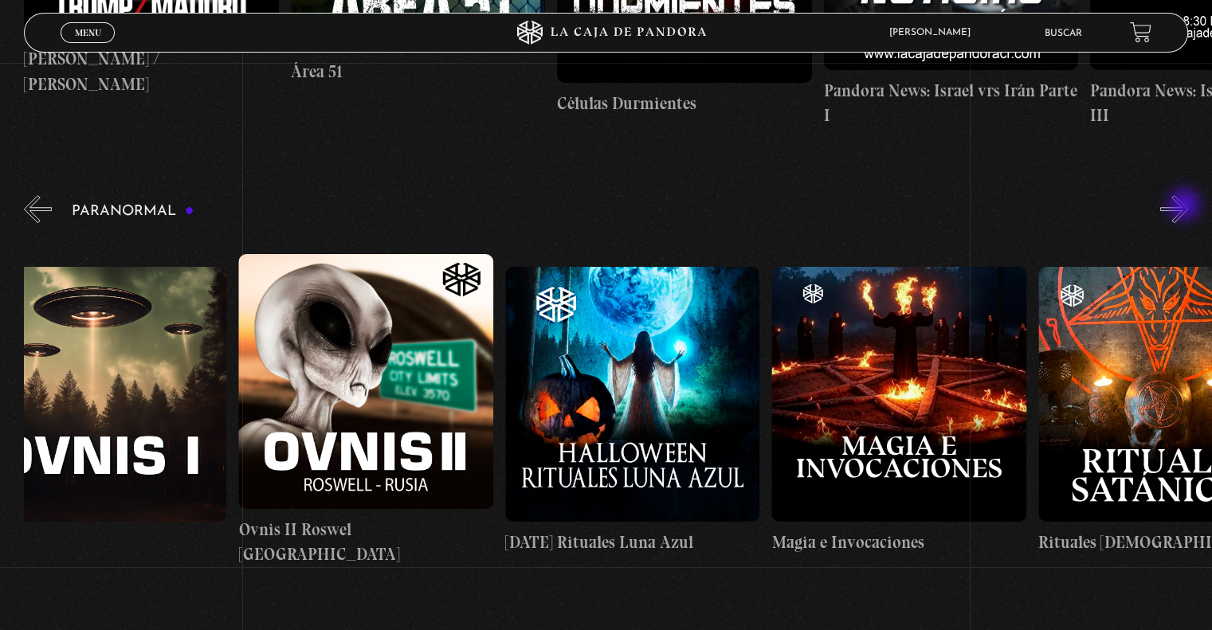
scroll to position [0, 1731]
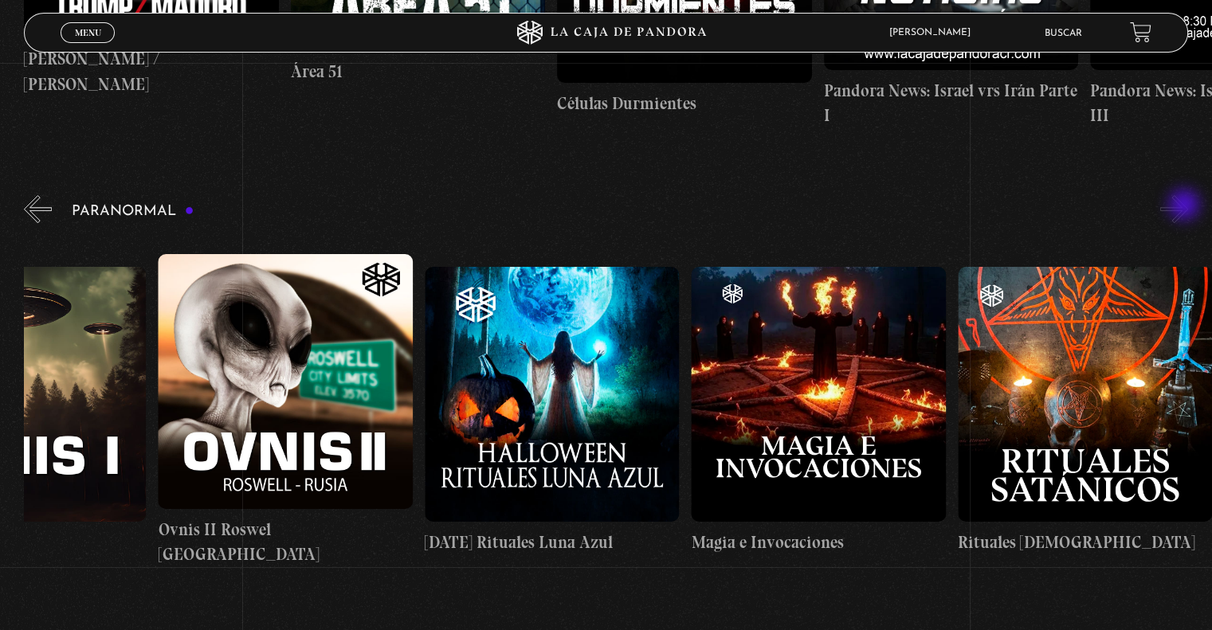
click at [1185, 206] on button "»" at bounding box center [1174, 209] width 28 height 28
click at [42, 210] on button "«" at bounding box center [38, 209] width 28 height 28
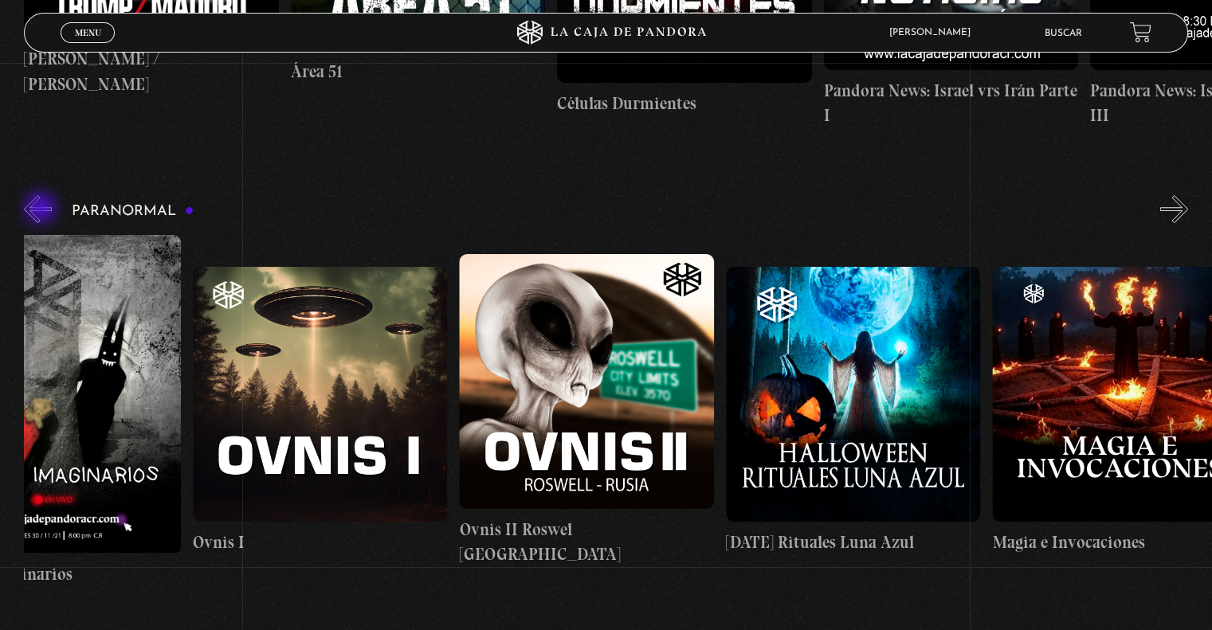
click at [42, 210] on button "«" at bounding box center [38, 209] width 28 height 28
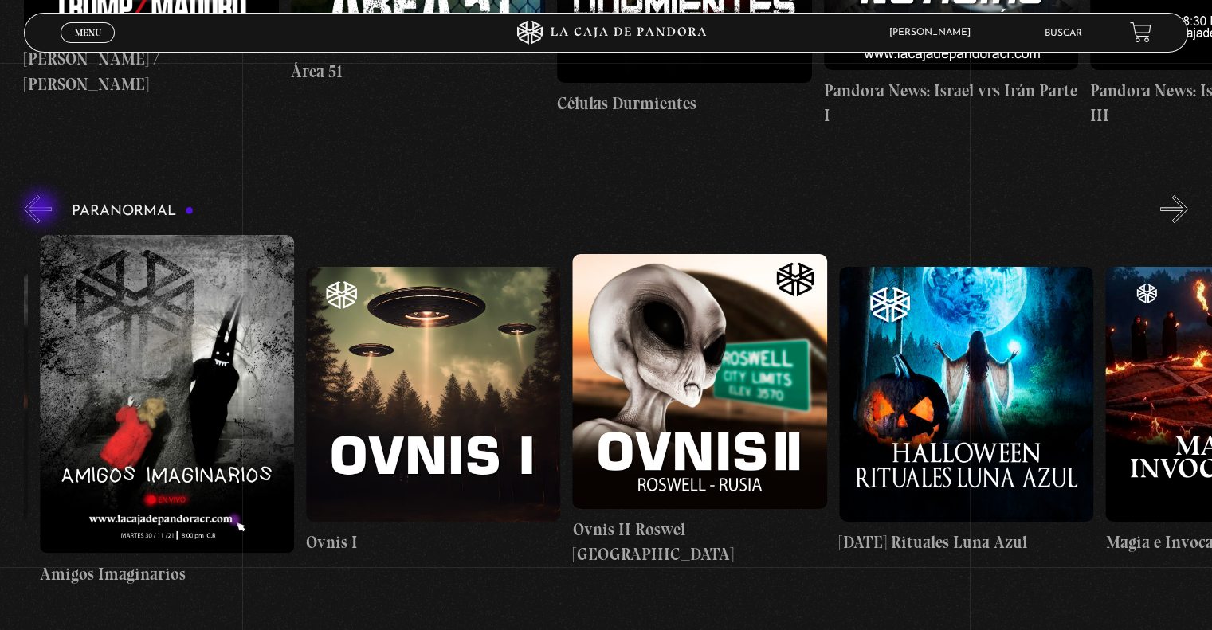
click at [42, 210] on button "«" at bounding box center [38, 209] width 28 height 28
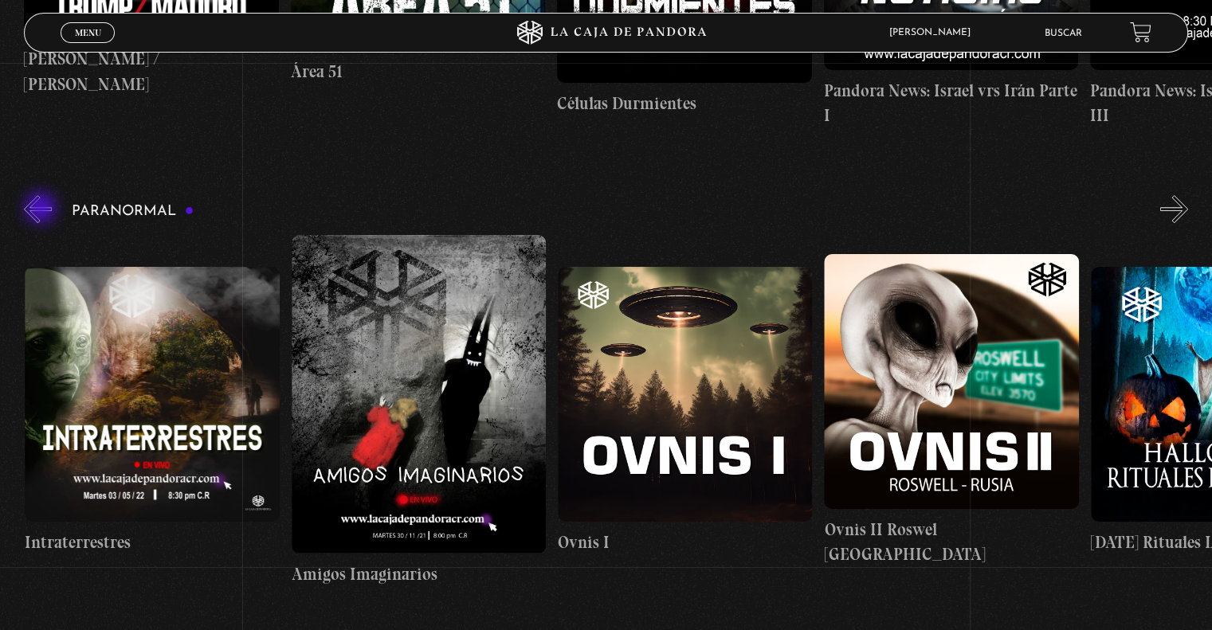
click at [42, 210] on button "«" at bounding box center [38, 209] width 28 height 28
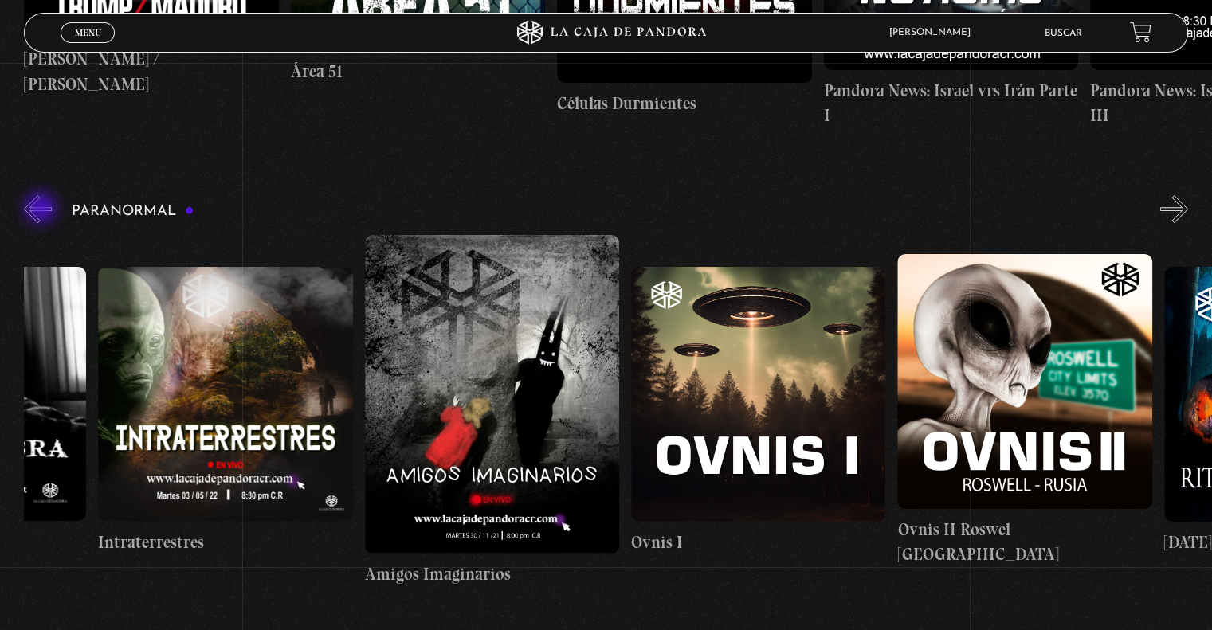
click at [42, 210] on button "«" at bounding box center [38, 209] width 28 height 28
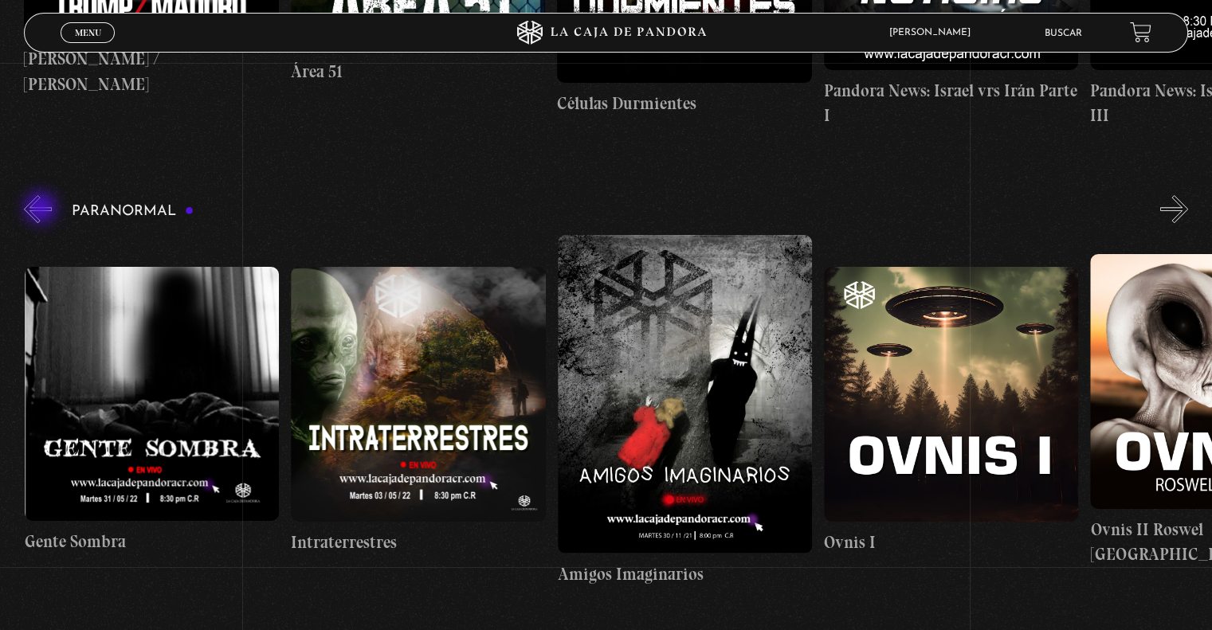
click at [42, 210] on button "«" at bounding box center [38, 209] width 28 height 28
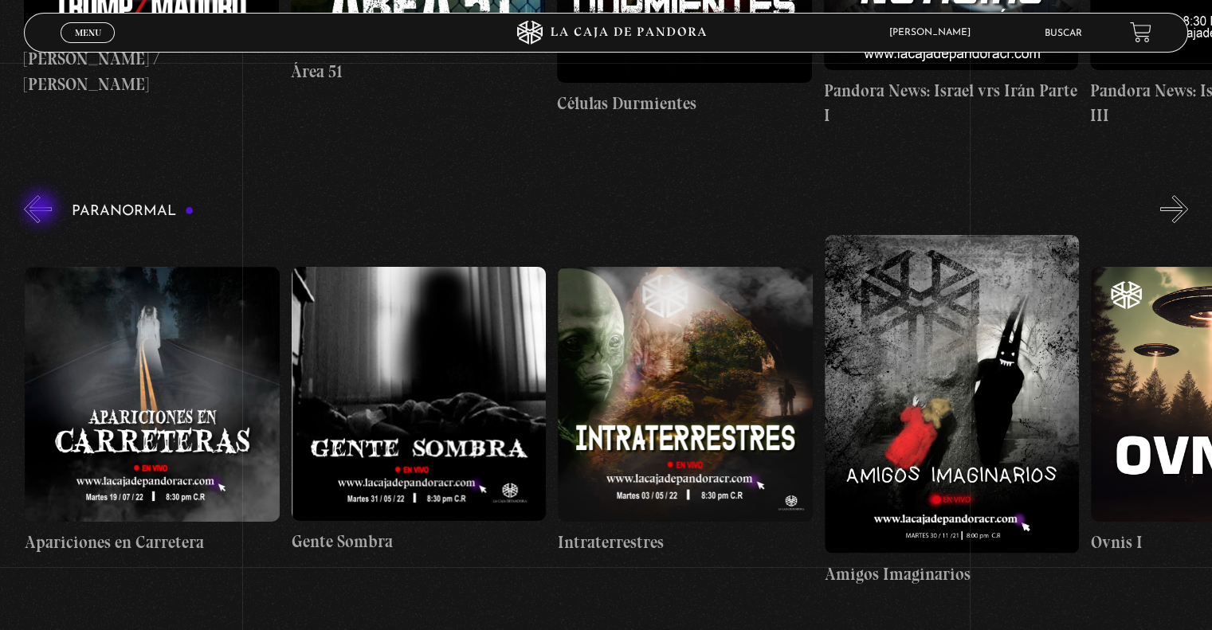
click at [42, 210] on button "«" at bounding box center [38, 209] width 28 height 28
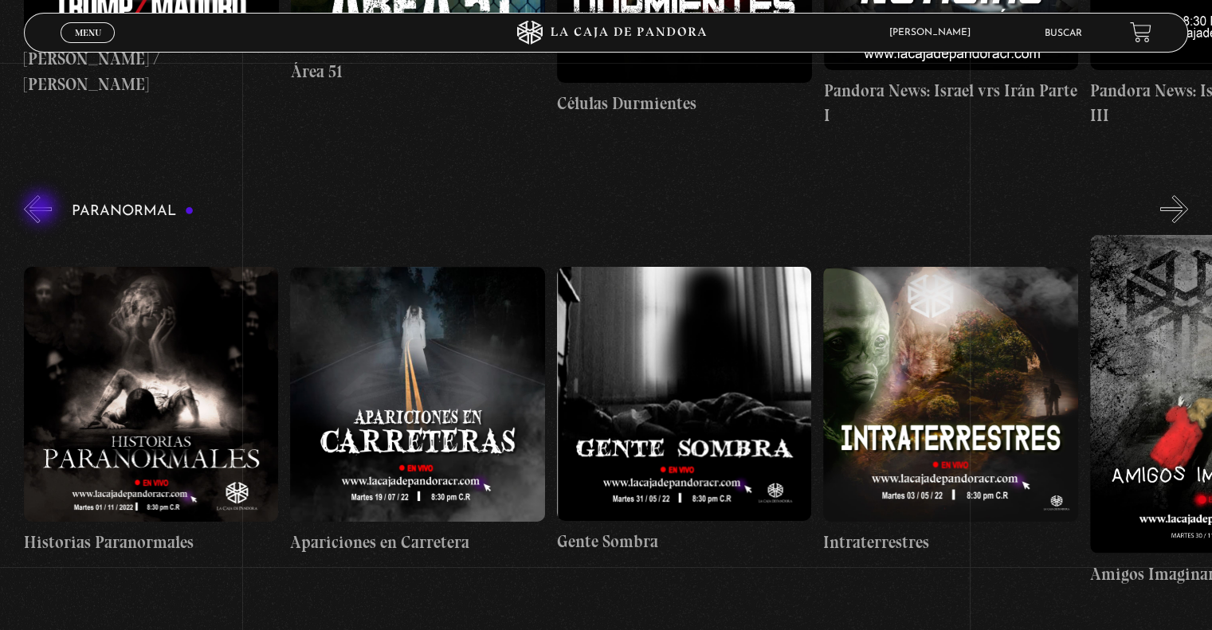
click at [42, 210] on button "«" at bounding box center [38, 209] width 28 height 28
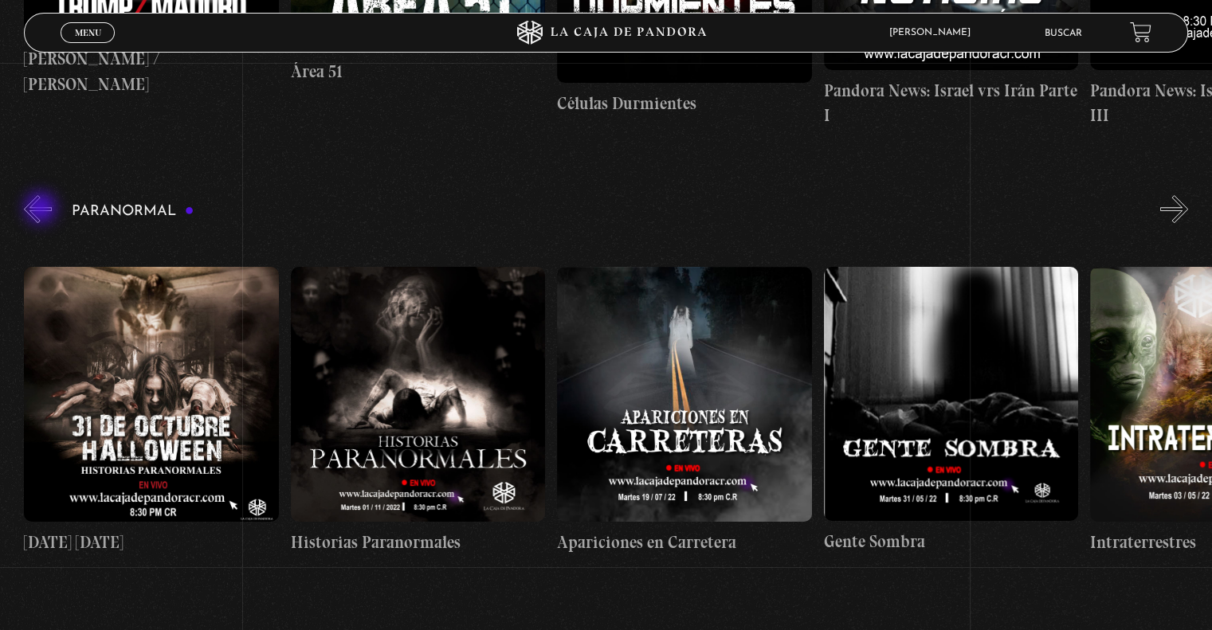
scroll to position [0, 0]
click at [42, 210] on button "«" at bounding box center [38, 209] width 28 height 28
